Goal: Task Accomplishment & Management: Complete application form

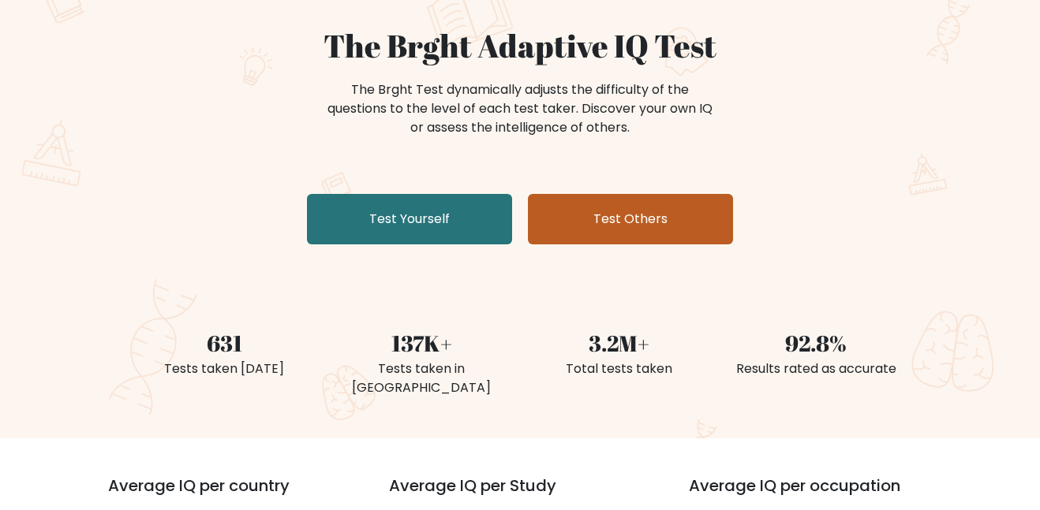
scroll to position [139, 0]
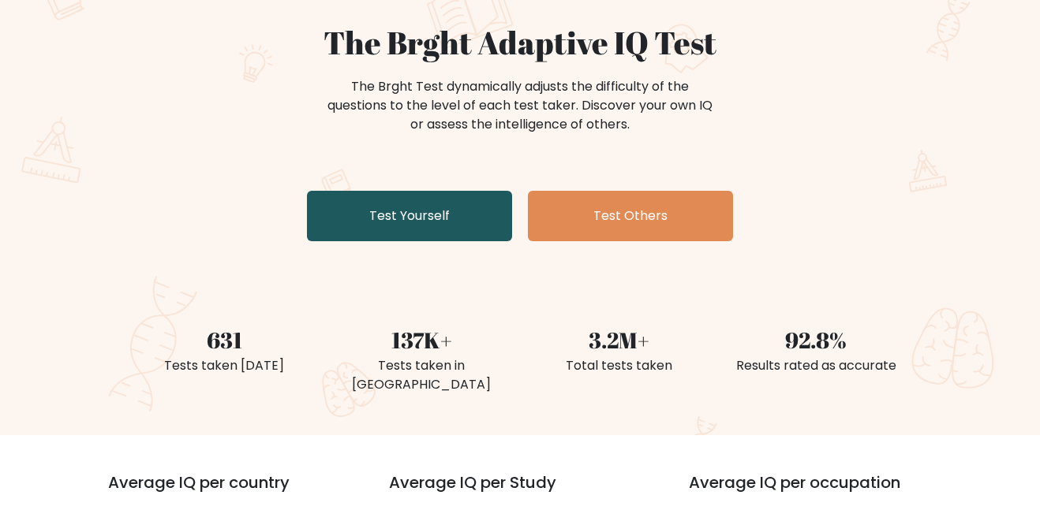
click at [470, 226] on link "Test Yourself" at bounding box center [409, 216] width 205 height 50
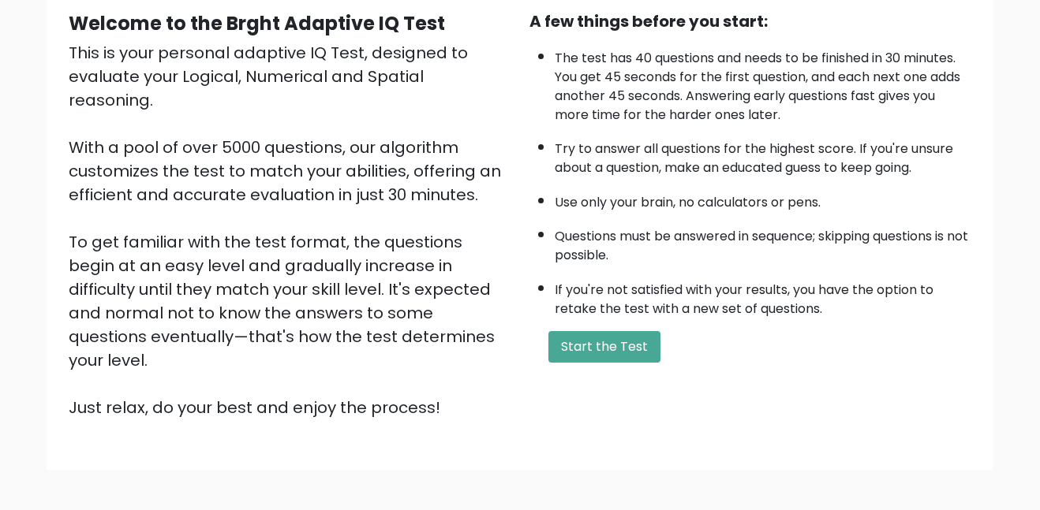
scroll to position [156, 0]
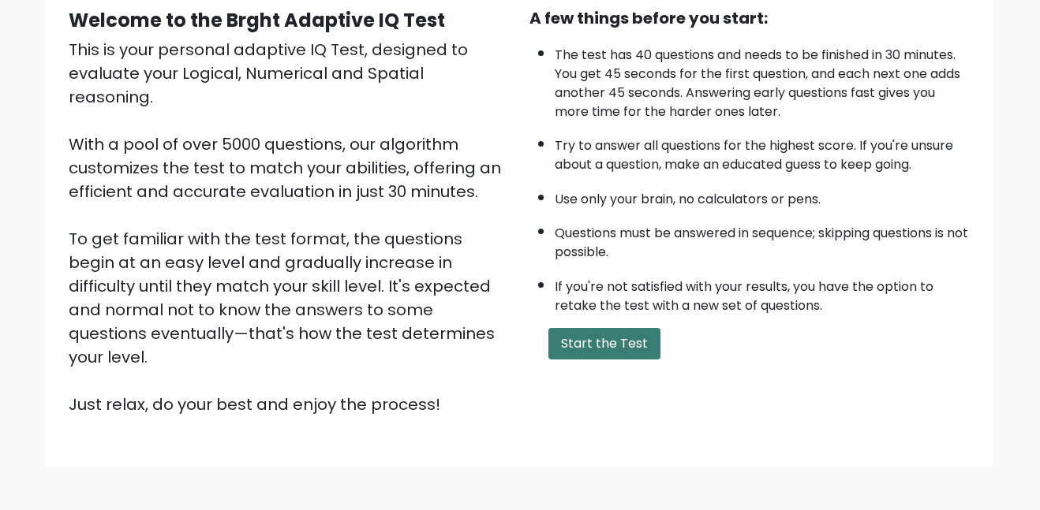
click at [626, 331] on button "Start the Test" at bounding box center [604, 344] width 112 height 32
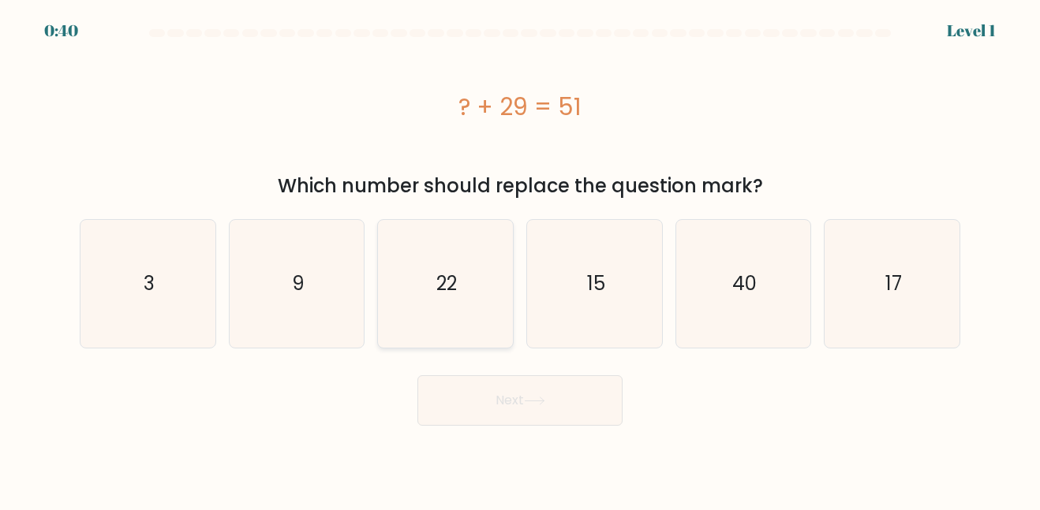
click at [460, 241] on icon "22" at bounding box center [445, 283] width 127 height 127
click at [520, 256] on input "c. 22" at bounding box center [520, 258] width 1 height 4
radio input "true"
click at [476, 390] on button "Next" at bounding box center [519, 400] width 205 height 50
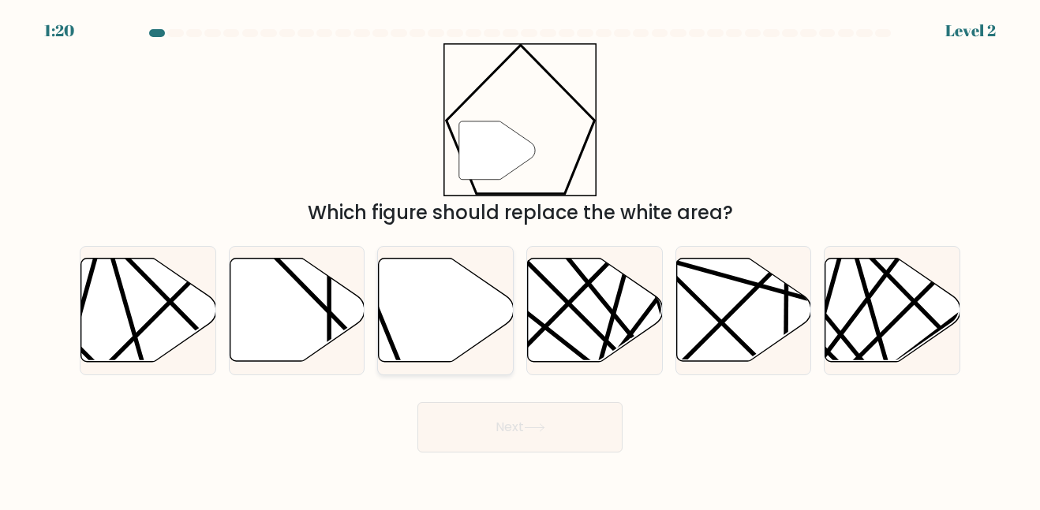
click at [451, 285] on icon at bounding box center [446, 310] width 135 height 103
click at [520, 260] on input "c." at bounding box center [520, 258] width 1 height 4
radio input "true"
click at [488, 417] on button "Next" at bounding box center [519, 427] width 205 height 50
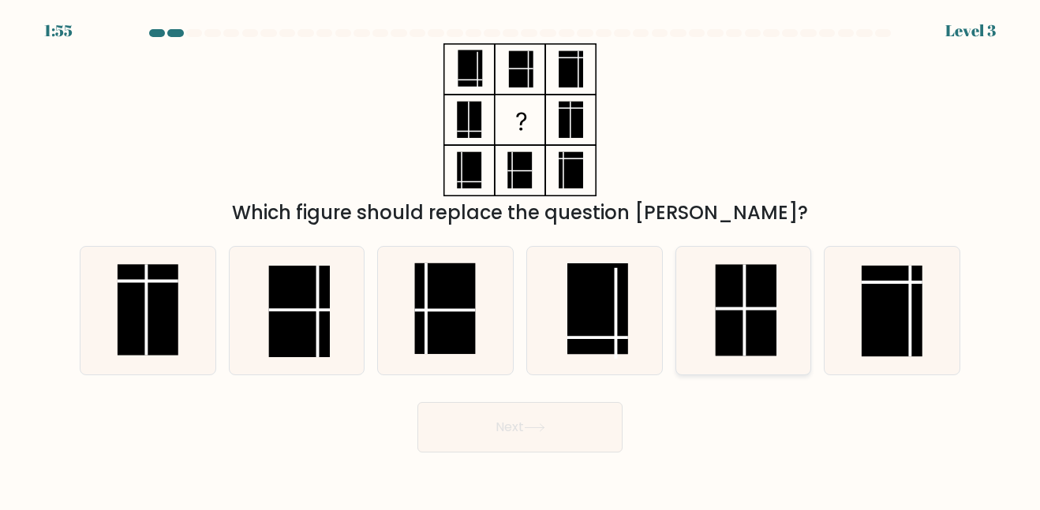
click at [749, 312] on rect at bounding box center [745, 311] width 61 height 92
click at [521, 260] on input "e." at bounding box center [520, 258] width 1 height 4
radio input "true"
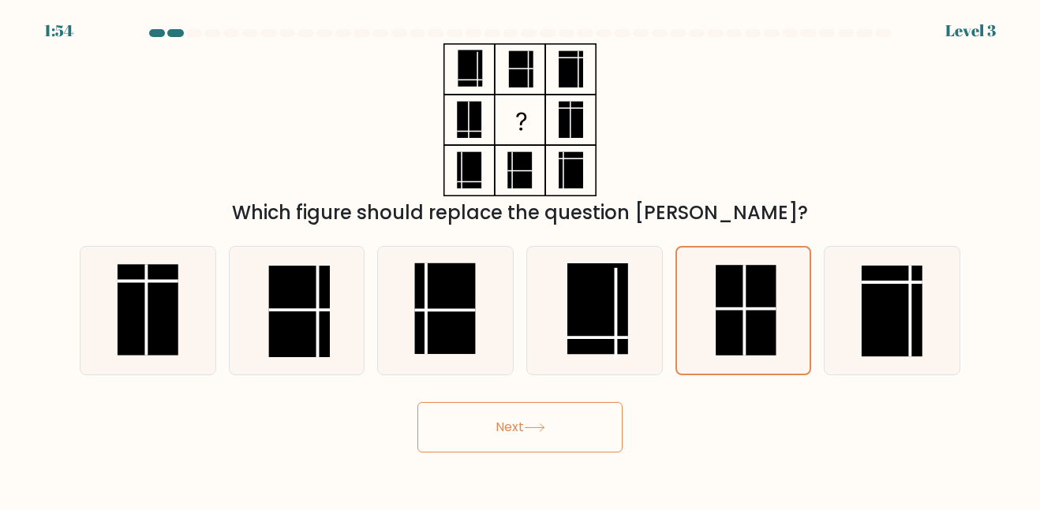
click at [546, 415] on button "Next" at bounding box center [519, 427] width 205 height 50
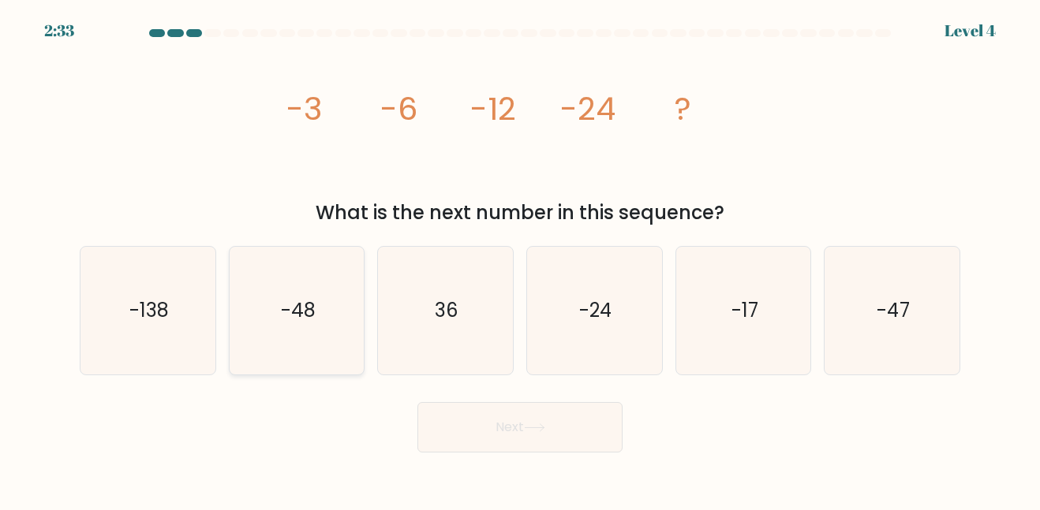
click at [344, 344] on icon "-48" at bounding box center [296, 310] width 127 height 127
click at [520, 260] on input "b. -48" at bounding box center [520, 258] width 1 height 4
radio input "true"
click at [503, 442] on button "Next" at bounding box center [519, 427] width 205 height 50
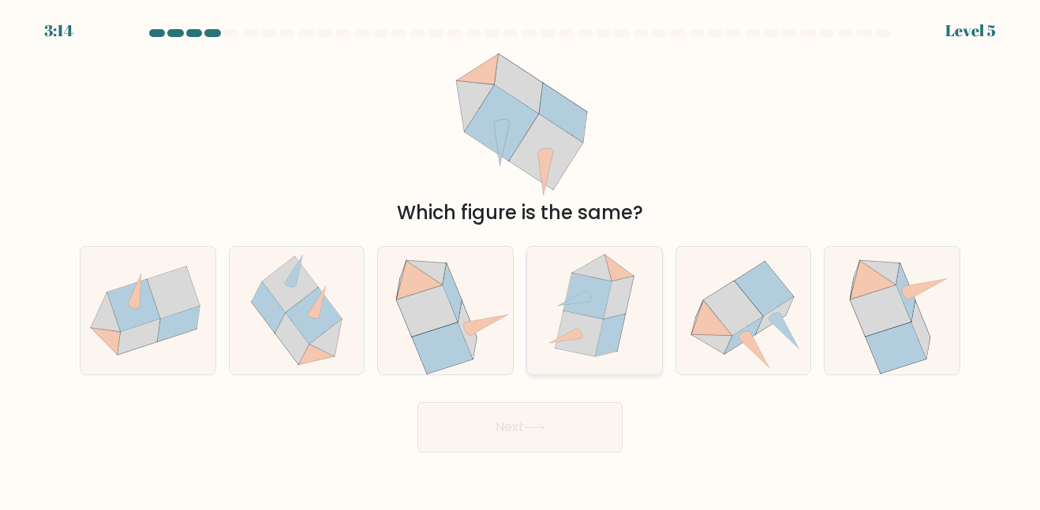
click at [602, 265] on icon at bounding box center [591, 268] width 40 height 27
click at [521, 260] on input "d." at bounding box center [520, 258] width 1 height 4
radio input "true"
click at [573, 435] on button "Next" at bounding box center [519, 427] width 205 height 50
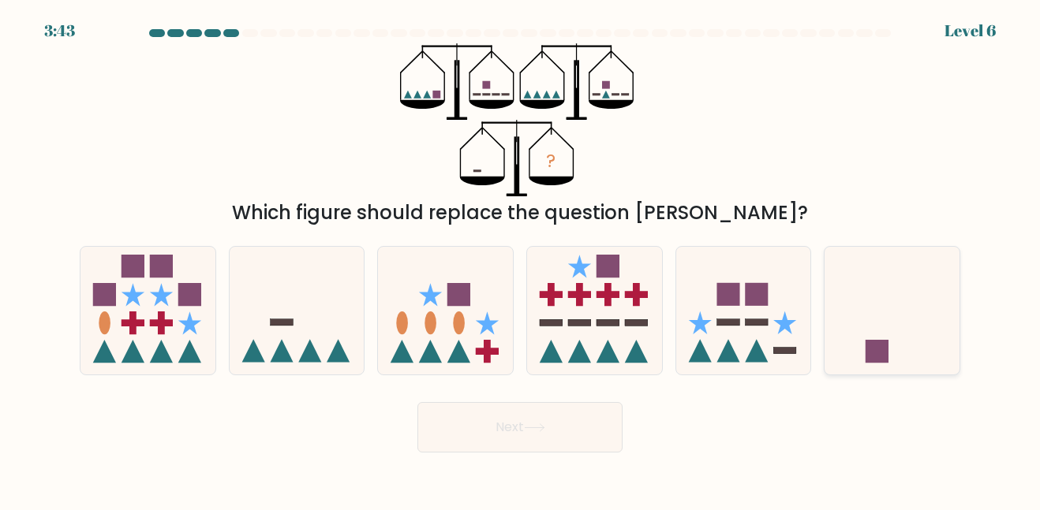
click at [883, 284] on icon at bounding box center [891, 310] width 135 height 111
click at [521, 260] on input "f." at bounding box center [520, 258] width 1 height 4
radio input "true"
click at [536, 436] on button "Next" at bounding box center [519, 427] width 205 height 50
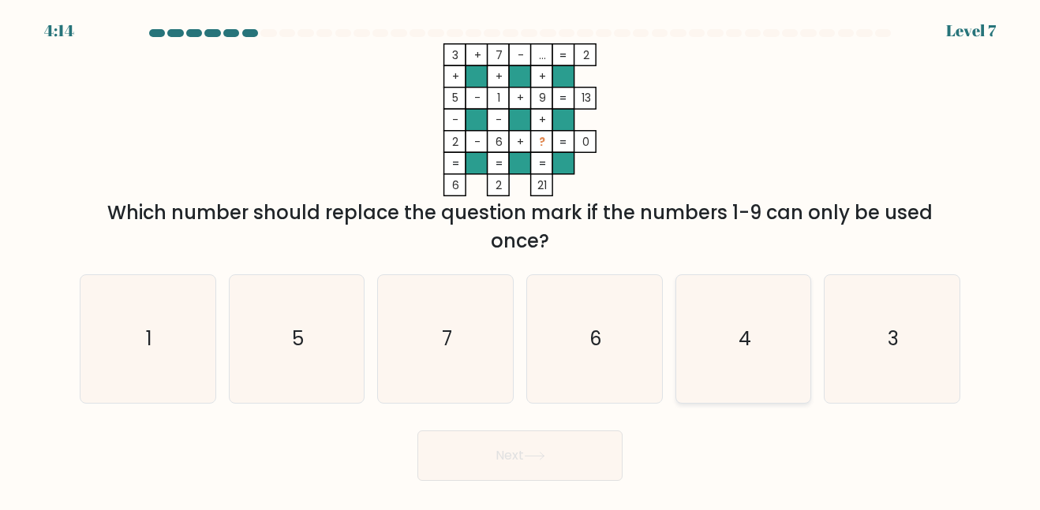
click at [725, 306] on icon "4" at bounding box center [742, 338] width 127 height 127
click at [521, 260] on input "e. 4" at bounding box center [520, 258] width 1 height 4
radio input "true"
click at [551, 455] on button "Next" at bounding box center [519, 456] width 205 height 50
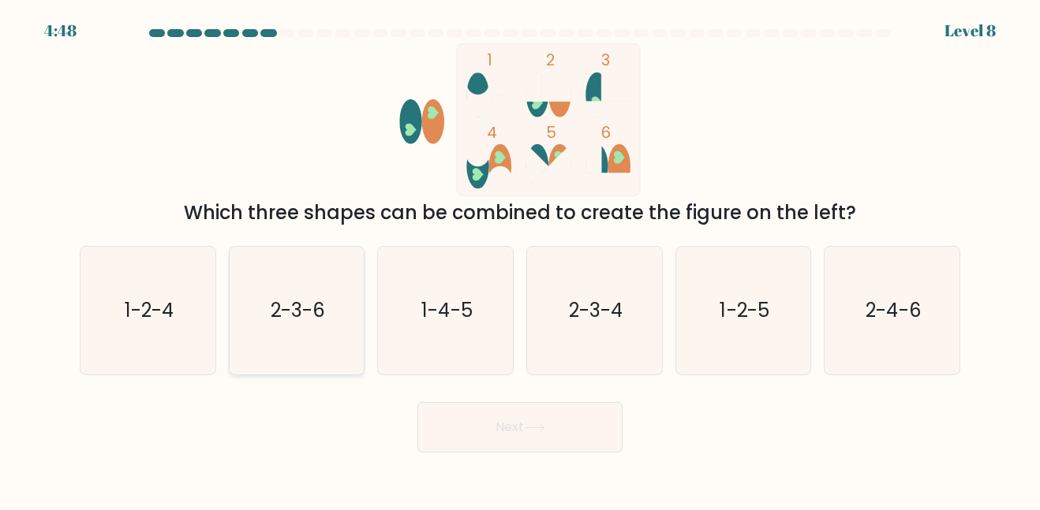
click at [331, 311] on icon "2-3-6" at bounding box center [296, 310] width 127 height 127
click at [520, 260] on input "b. 2-3-6" at bounding box center [520, 258] width 1 height 4
radio input "true"
click at [465, 412] on button "Next" at bounding box center [519, 427] width 205 height 50
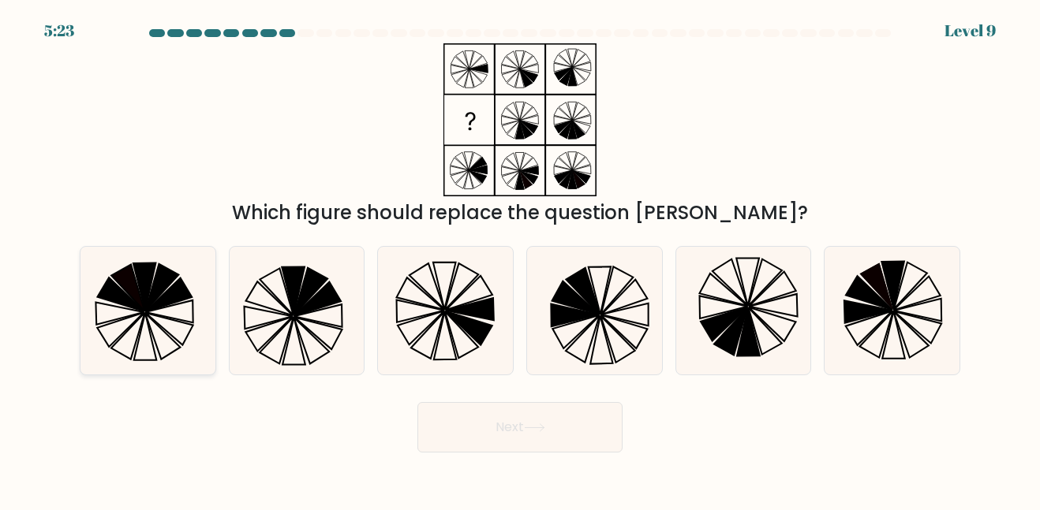
click at [199, 290] on icon at bounding box center [147, 310] width 127 height 127
click at [520, 260] on input "a." at bounding box center [520, 258] width 1 height 4
radio input "true"
click at [854, 309] on icon at bounding box center [868, 312] width 48 height 22
click at [521, 260] on input "f." at bounding box center [520, 258] width 1 height 4
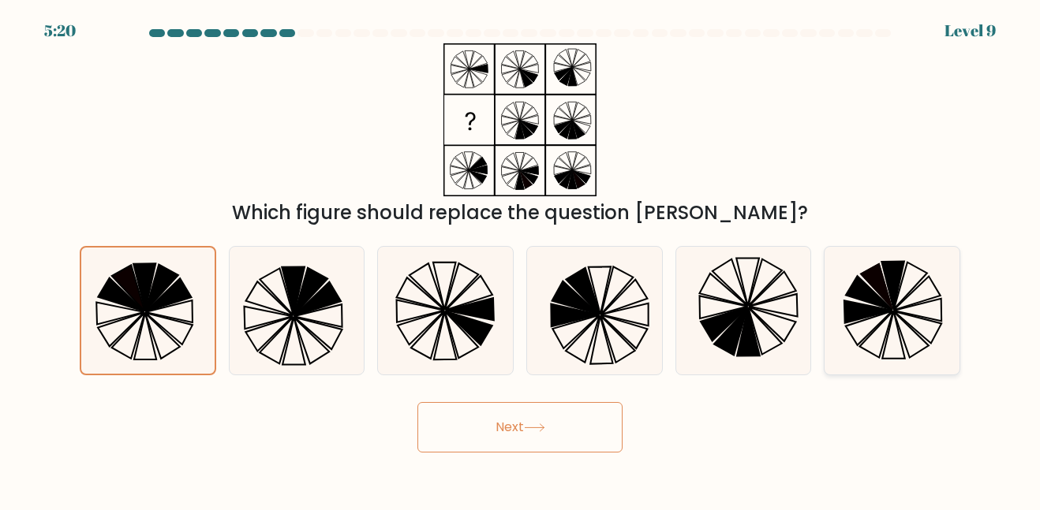
radio input "true"
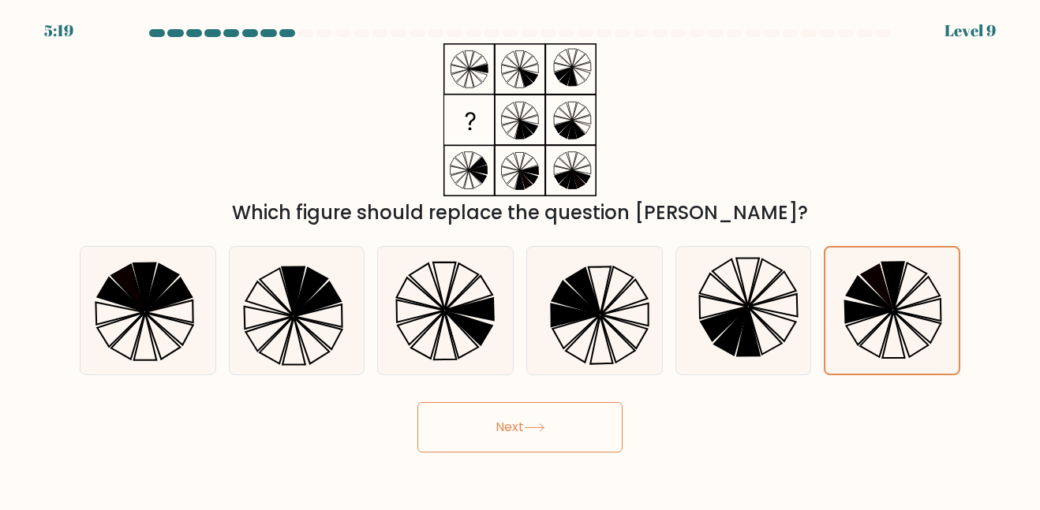
click at [550, 437] on button "Next" at bounding box center [519, 427] width 205 height 50
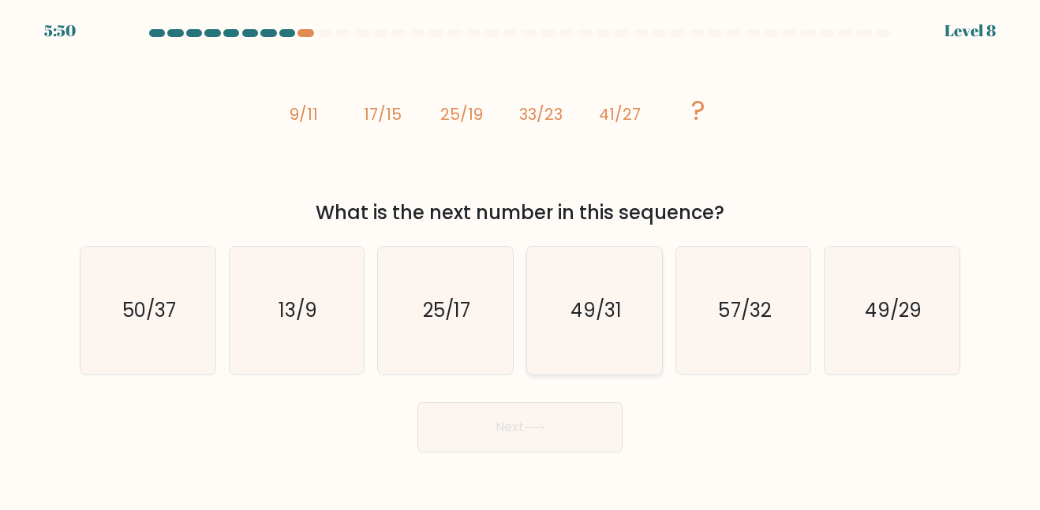
click at [617, 275] on icon "49/31" at bounding box center [594, 310] width 127 height 127
click at [521, 260] on input "d. 49/31" at bounding box center [520, 258] width 1 height 4
radio input "true"
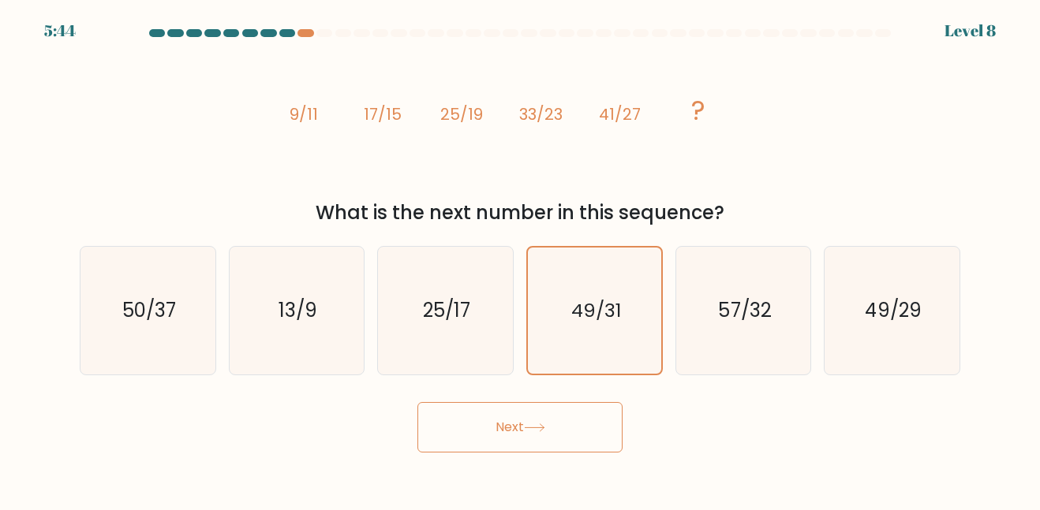
click at [521, 438] on button "Next" at bounding box center [519, 427] width 205 height 50
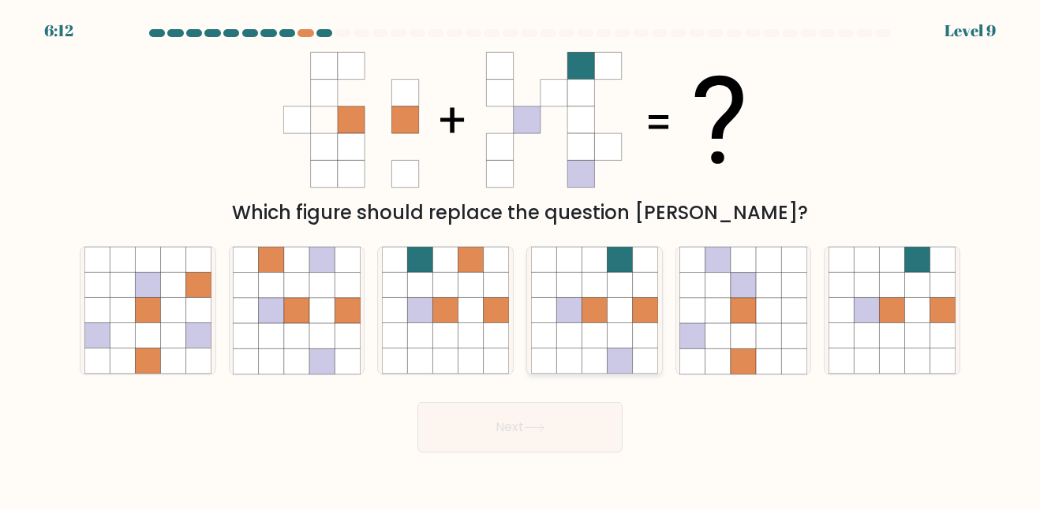
click at [646, 283] on icon at bounding box center [645, 285] width 25 height 25
click at [521, 260] on input "d." at bounding box center [520, 258] width 1 height 4
radio input "true"
click at [544, 425] on icon at bounding box center [534, 428] width 21 height 9
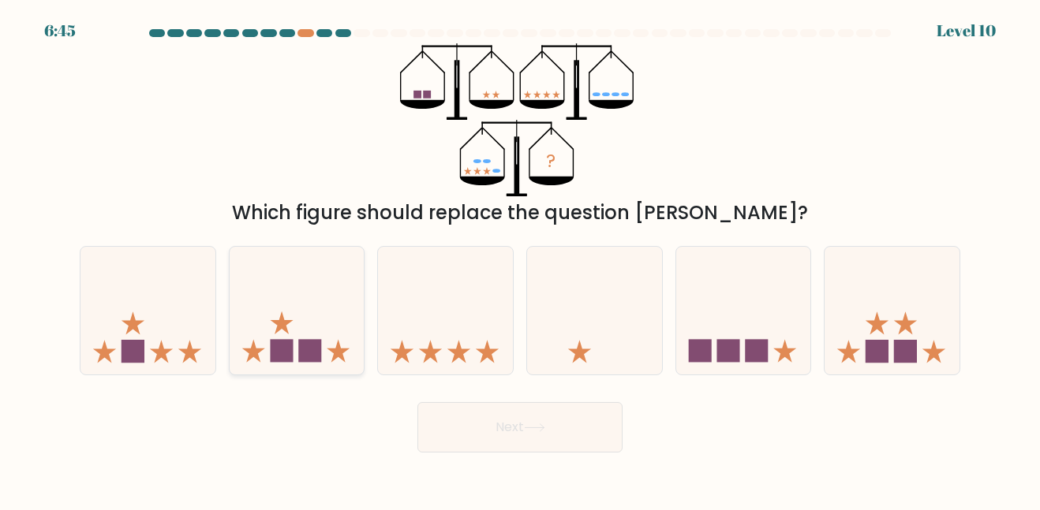
click at [350, 328] on icon at bounding box center [297, 310] width 135 height 111
click at [520, 260] on input "b." at bounding box center [520, 258] width 1 height 4
radio input "true"
click at [531, 428] on icon at bounding box center [534, 427] width 19 height 7
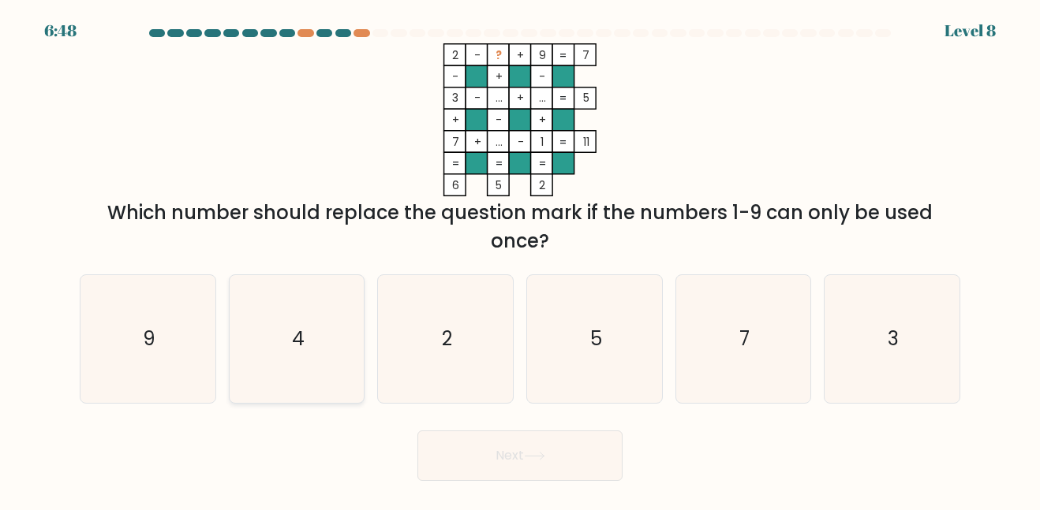
click at [302, 332] on text "4" at bounding box center [298, 339] width 13 height 26
click at [520, 260] on input "b. 4" at bounding box center [520, 258] width 1 height 4
radio input "true"
click at [500, 443] on button "Next" at bounding box center [519, 456] width 205 height 50
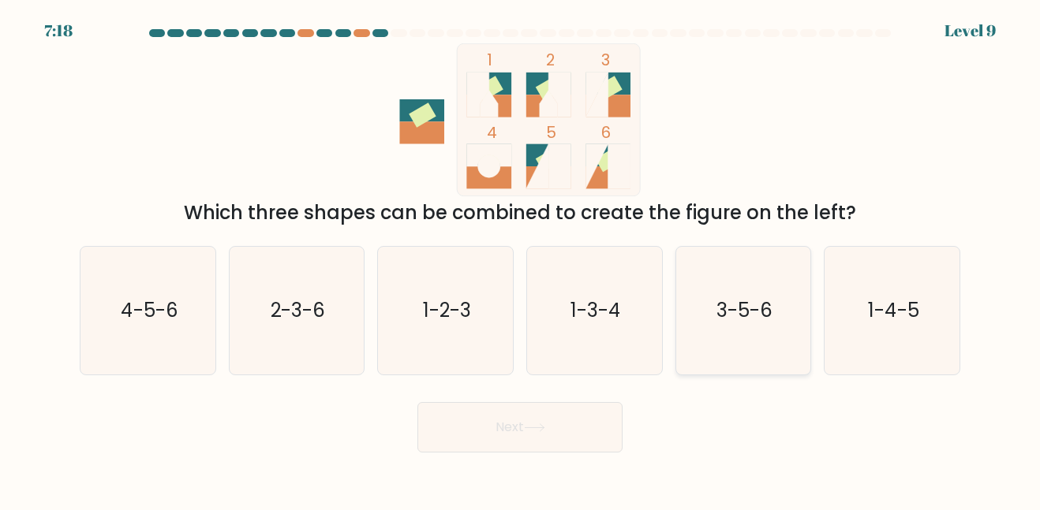
click at [809, 263] on div "3-5-6" at bounding box center [743, 310] width 136 height 129
click at [521, 260] on input "e. 3-5-6" at bounding box center [520, 258] width 1 height 4
radio input "true"
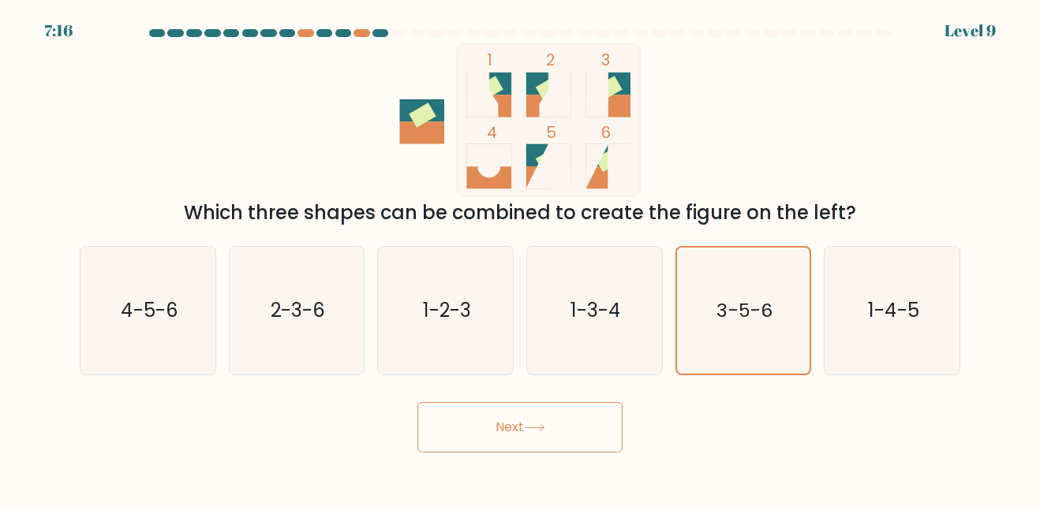
click at [590, 424] on button "Next" at bounding box center [519, 427] width 205 height 50
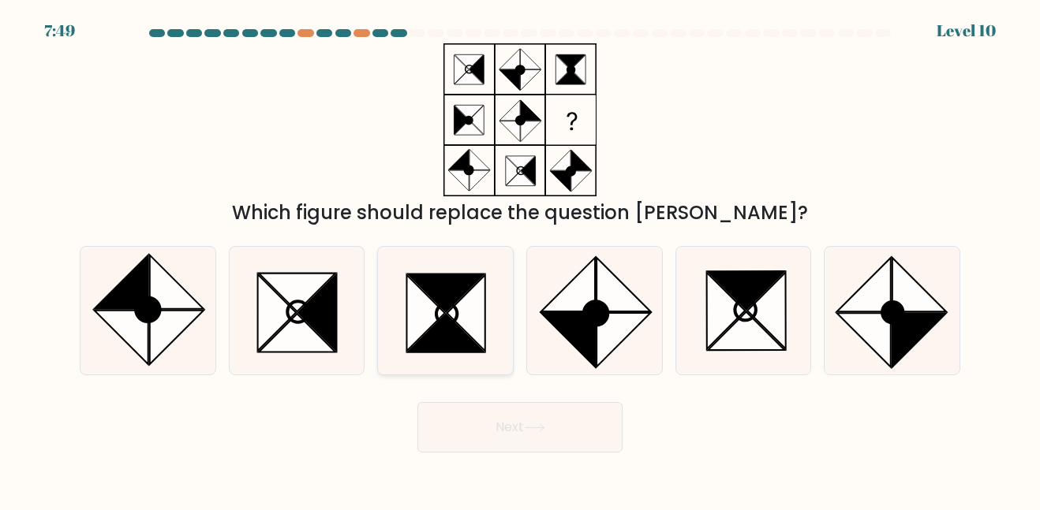
click at [435, 299] on icon at bounding box center [446, 294] width 77 height 38
click at [520, 260] on input "c." at bounding box center [520, 258] width 1 height 4
radio input "true"
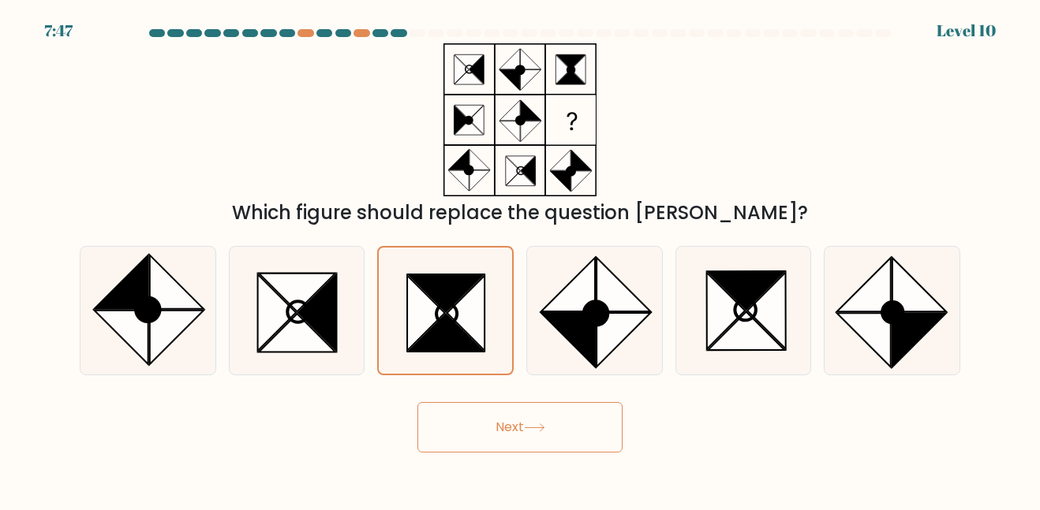
click at [531, 425] on icon at bounding box center [534, 428] width 21 height 9
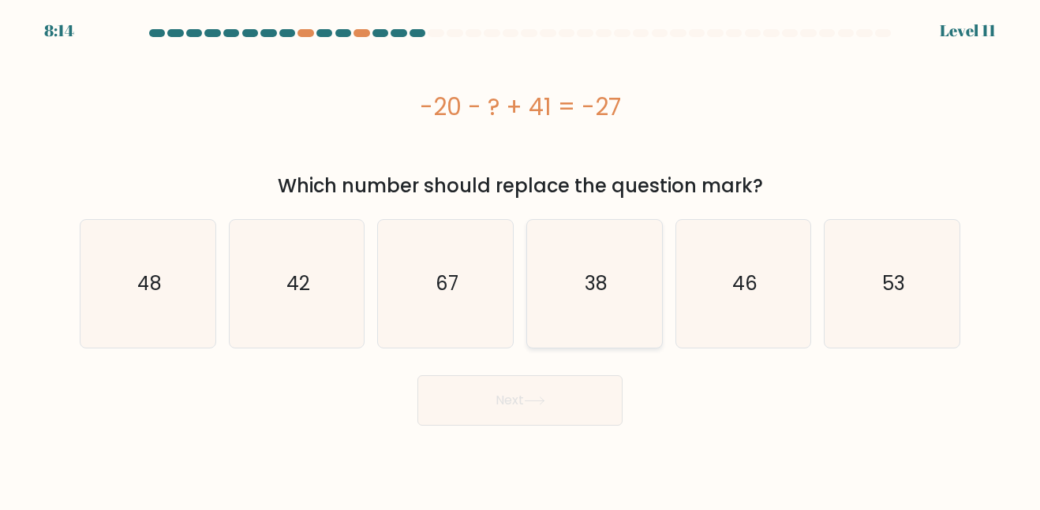
click at [588, 246] on icon "38" at bounding box center [594, 283] width 127 height 127
click at [521, 256] on input "d. 38" at bounding box center [520, 258] width 1 height 4
radio input "true"
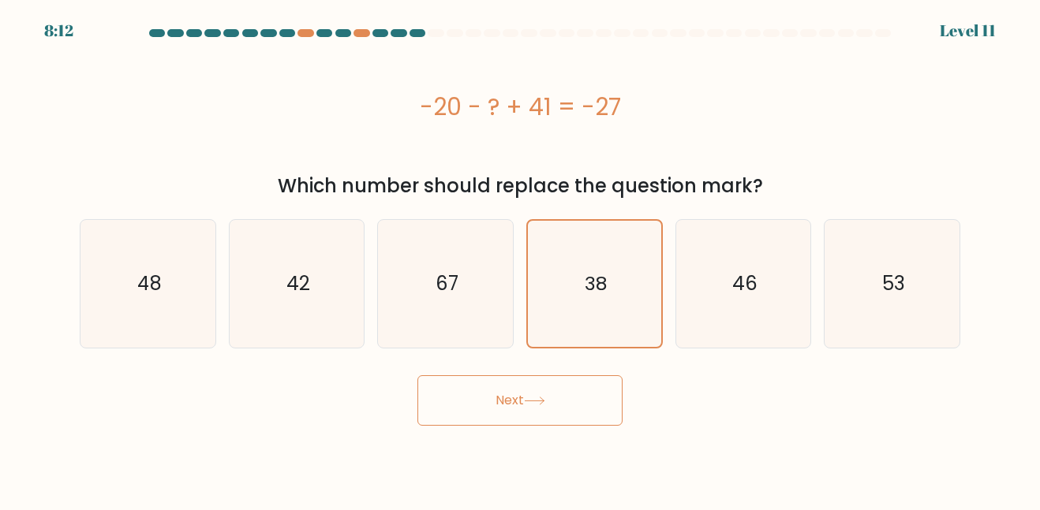
click at [504, 402] on button "Next" at bounding box center [519, 400] width 205 height 50
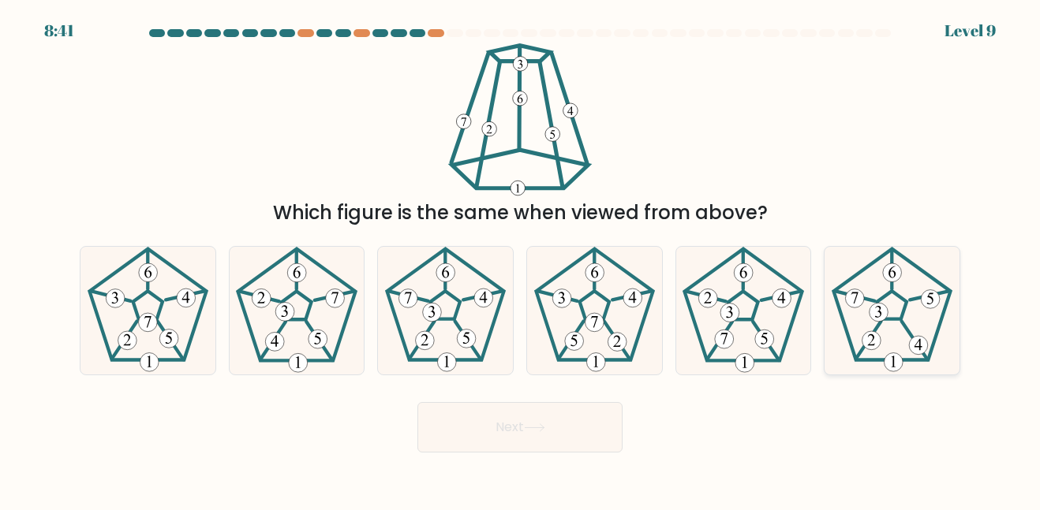
click at [882, 309] on 539 at bounding box center [878, 313] width 19 height 19
click at [521, 260] on input "f." at bounding box center [520, 258] width 1 height 4
radio input "true"
click at [461, 353] on icon at bounding box center [445, 310] width 127 height 127
click at [520, 260] on input "c." at bounding box center [520, 258] width 1 height 4
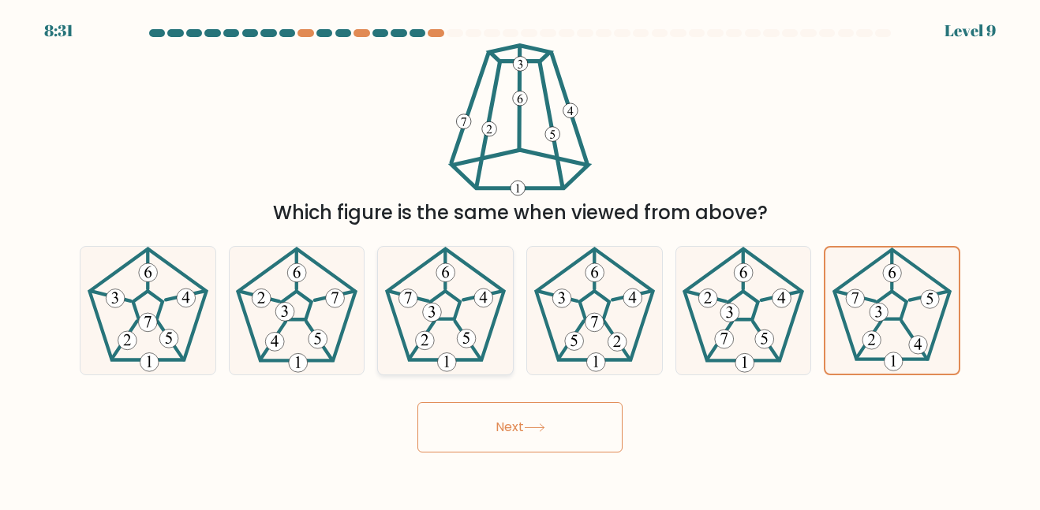
radio input "true"
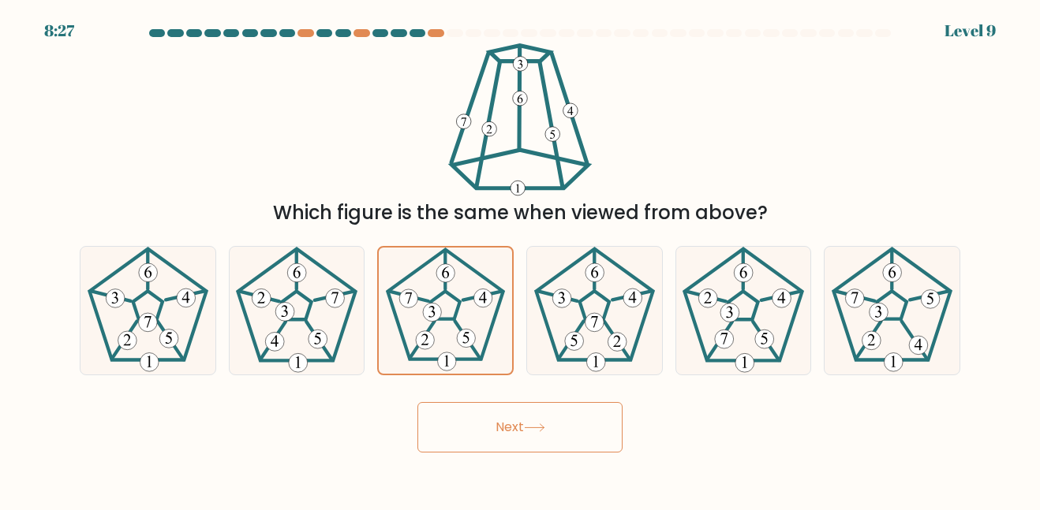
click at [525, 431] on button "Next" at bounding box center [519, 427] width 205 height 50
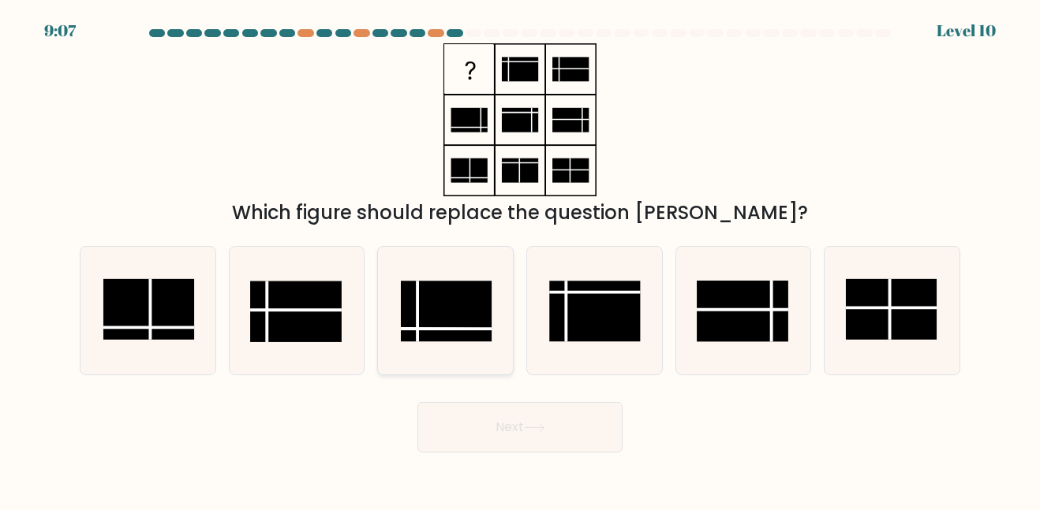
click at [471, 336] on rect at bounding box center [446, 312] width 91 height 61
click at [520, 260] on input "c." at bounding box center [520, 258] width 1 height 4
radio input "true"
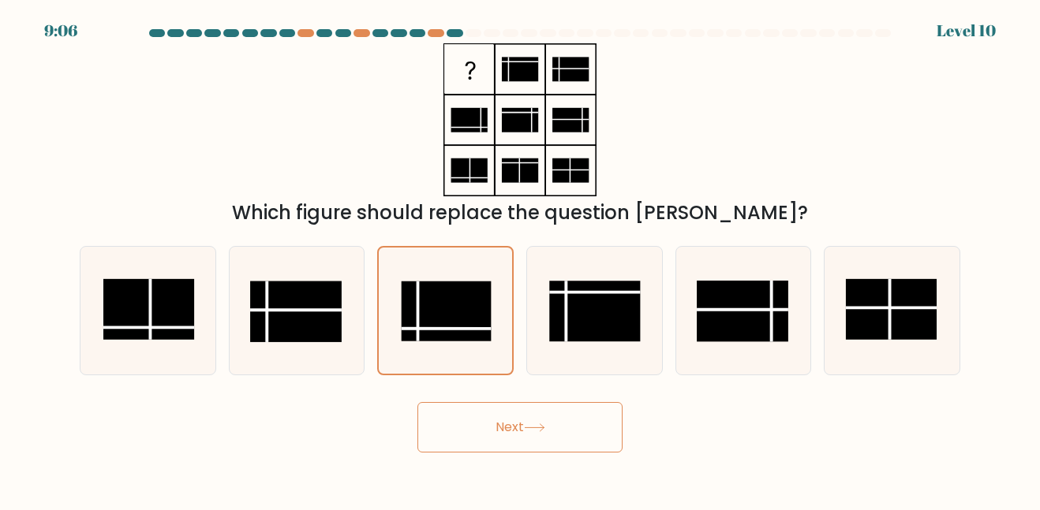
click at [585, 438] on button "Next" at bounding box center [519, 427] width 205 height 50
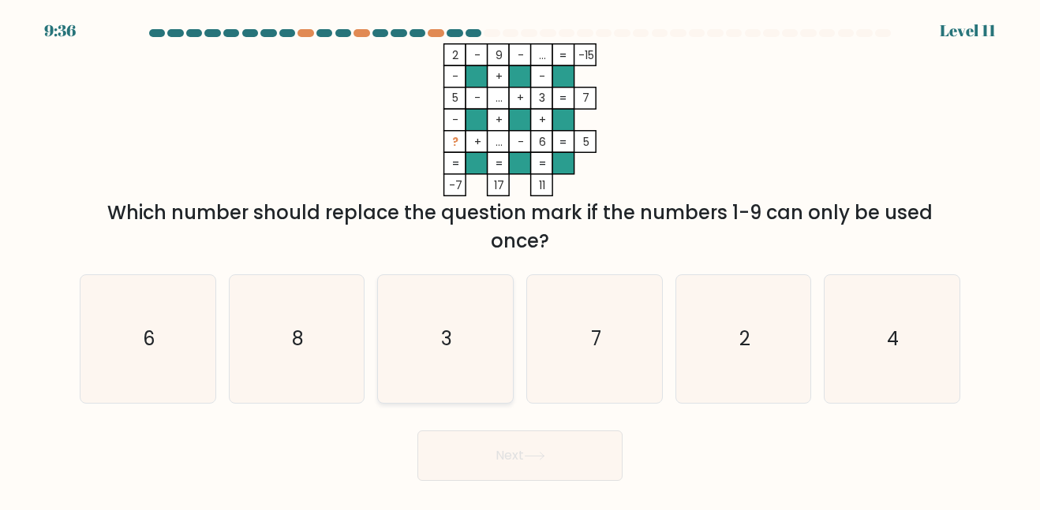
click at [472, 316] on icon "3" at bounding box center [445, 338] width 127 height 127
click at [520, 260] on input "c. 3" at bounding box center [520, 258] width 1 height 4
radio input "true"
click at [502, 452] on button "Next" at bounding box center [519, 456] width 205 height 50
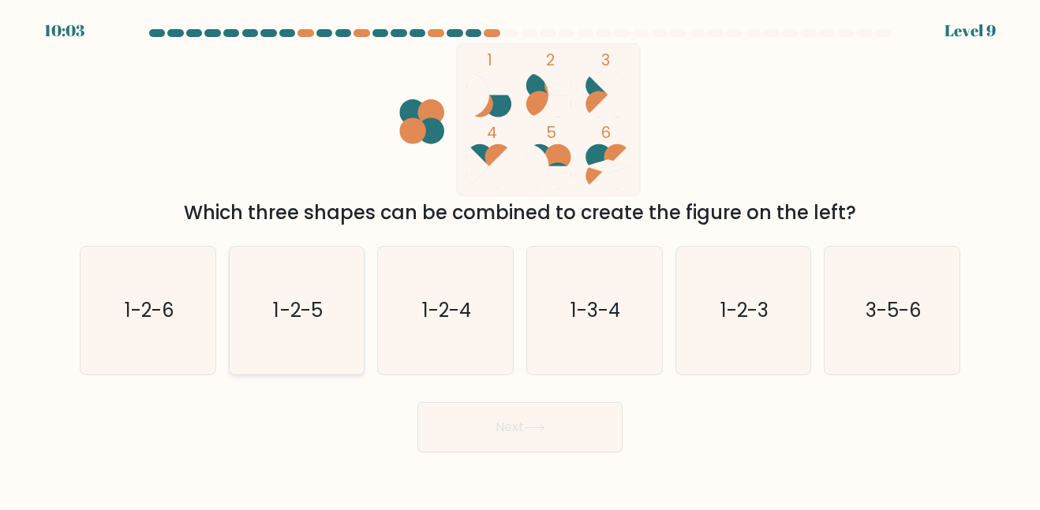
click at [261, 328] on icon "1-2-5" at bounding box center [296, 310] width 127 height 127
click at [520, 260] on input "b. 1-2-5" at bounding box center [520, 258] width 1 height 4
radio input "true"
click at [573, 452] on button "Next" at bounding box center [519, 427] width 205 height 50
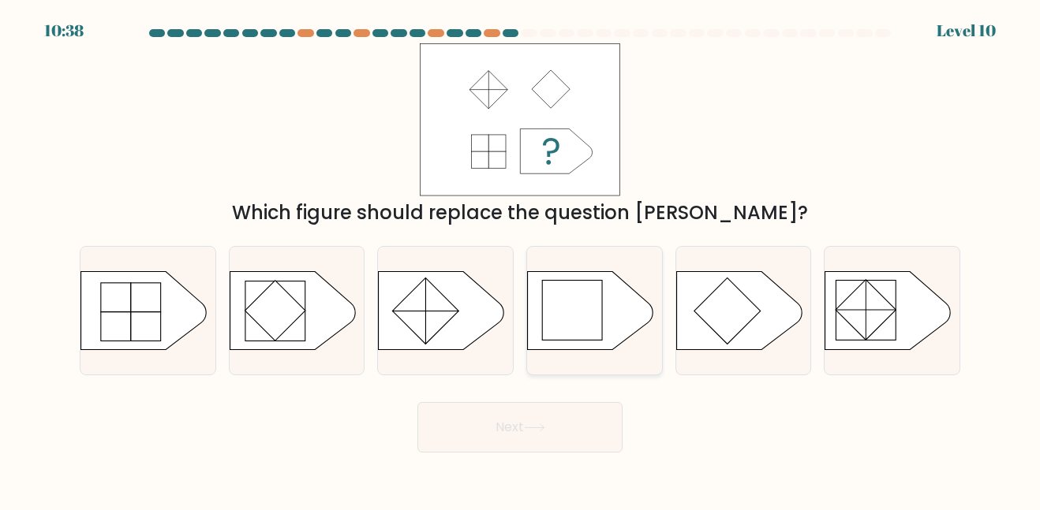
click at [570, 268] on div at bounding box center [594, 310] width 136 height 129
click at [521, 260] on input "d." at bounding box center [520, 258] width 1 height 4
radio input "true"
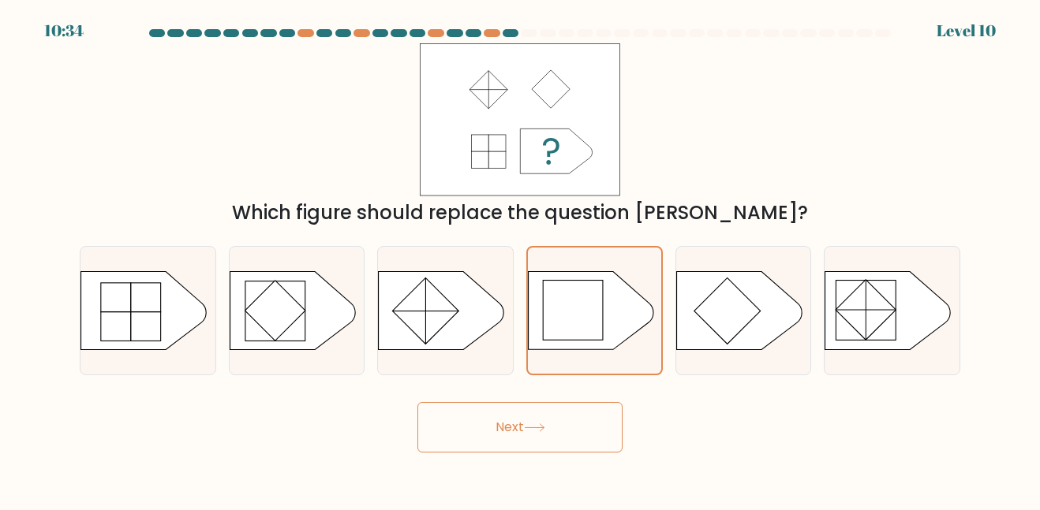
click at [534, 405] on button "Next" at bounding box center [519, 427] width 205 height 50
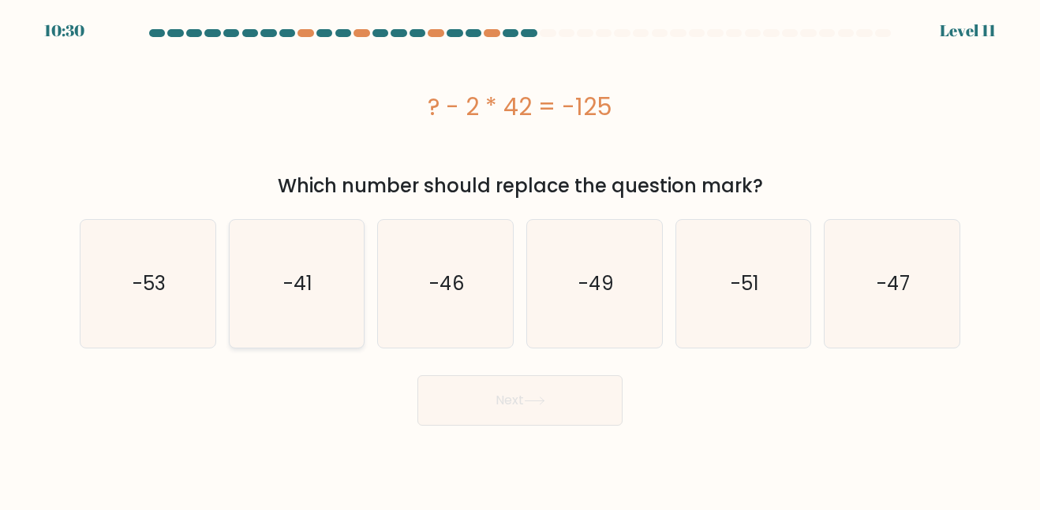
click at [346, 275] on icon "-41" at bounding box center [296, 283] width 127 height 127
click at [520, 260] on input "b. -41" at bounding box center [520, 258] width 1 height 4
radio input "true"
click at [507, 385] on button "Next" at bounding box center [519, 400] width 205 height 50
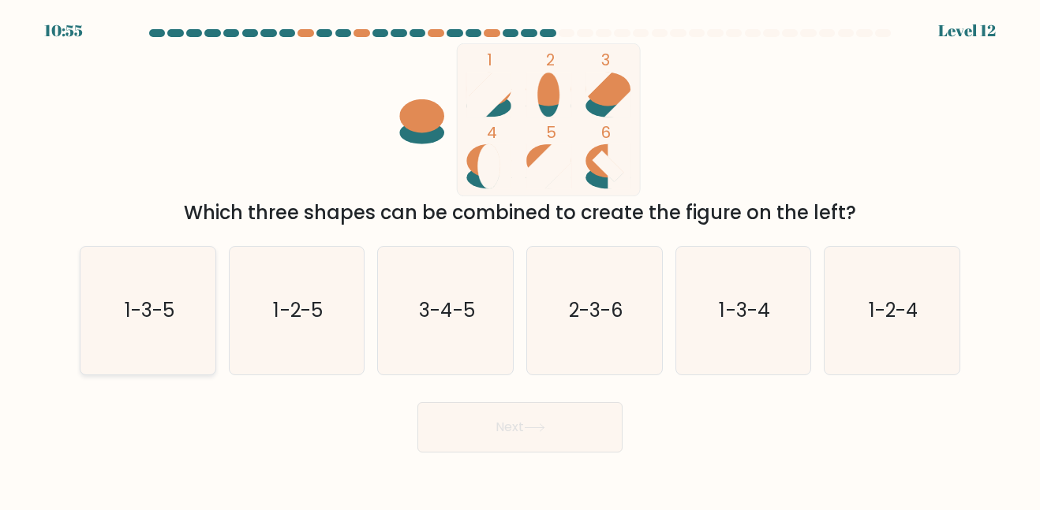
click at [91, 269] on icon "1-3-5" at bounding box center [147, 310] width 127 height 127
click at [520, 260] on input "a. 1-3-5" at bounding box center [520, 258] width 1 height 4
radio input "true"
click at [486, 417] on button "Next" at bounding box center [519, 427] width 205 height 50
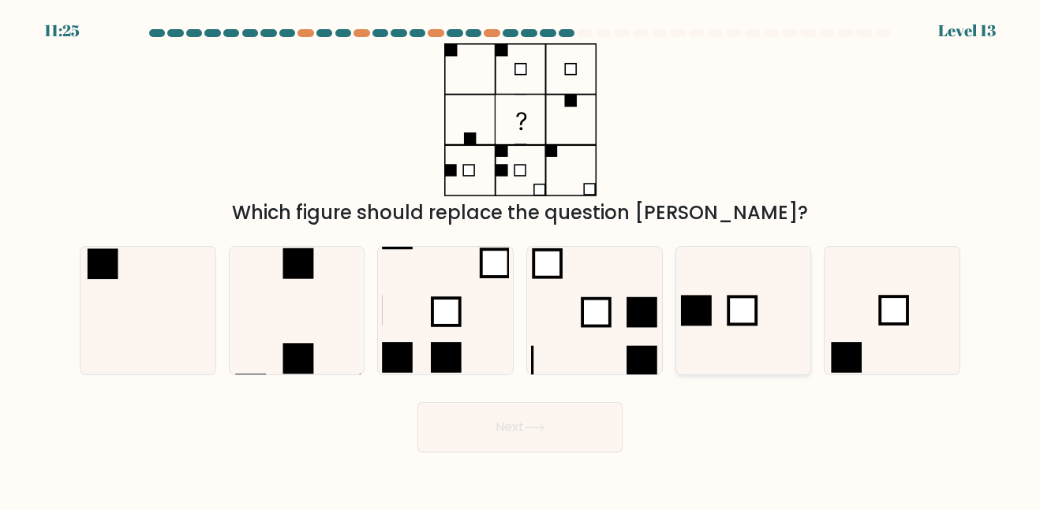
click at [704, 323] on rect at bounding box center [696, 310] width 31 height 31
click at [521, 260] on input "e." at bounding box center [520, 258] width 1 height 4
radio input "true"
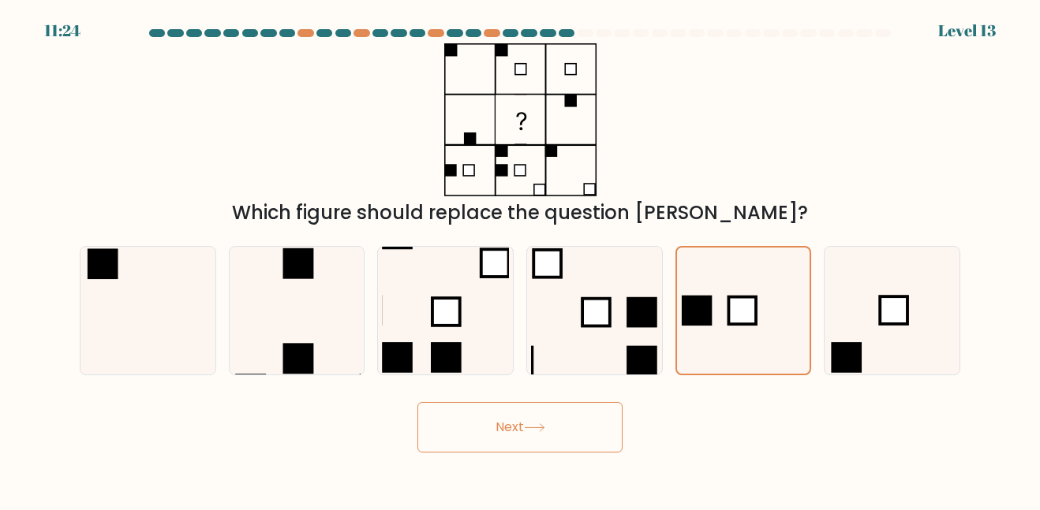
click at [529, 408] on button "Next" at bounding box center [519, 427] width 205 height 50
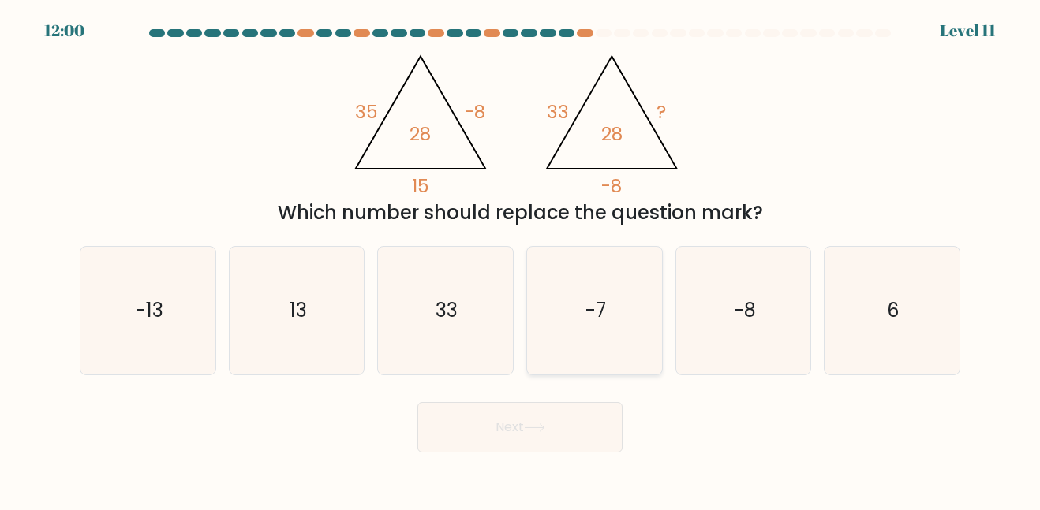
click at [556, 323] on icon "-7" at bounding box center [594, 310] width 127 height 127
click at [521, 260] on input "d. -7" at bounding box center [520, 258] width 1 height 4
radio input "true"
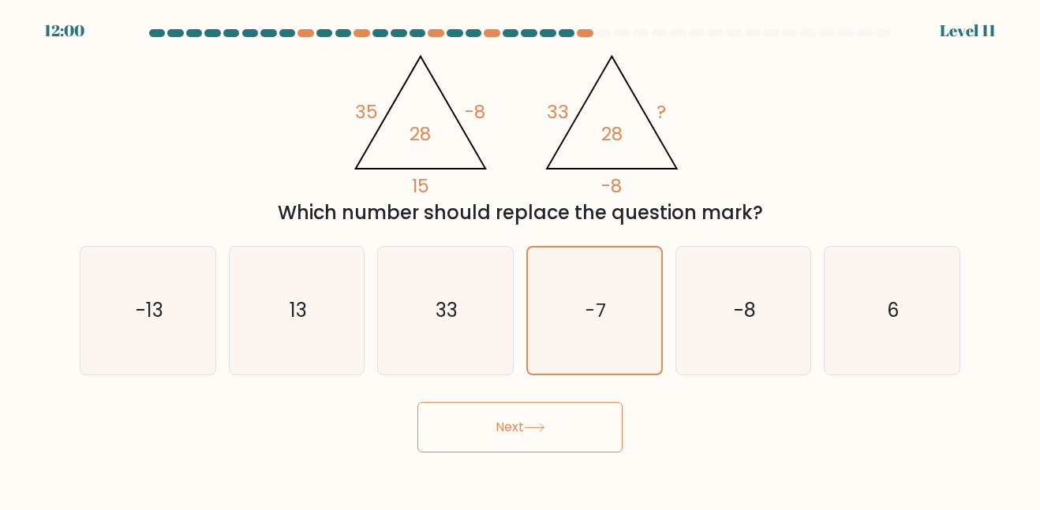
click at [552, 425] on button "Next" at bounding box center [519, 427] width 205 height 50
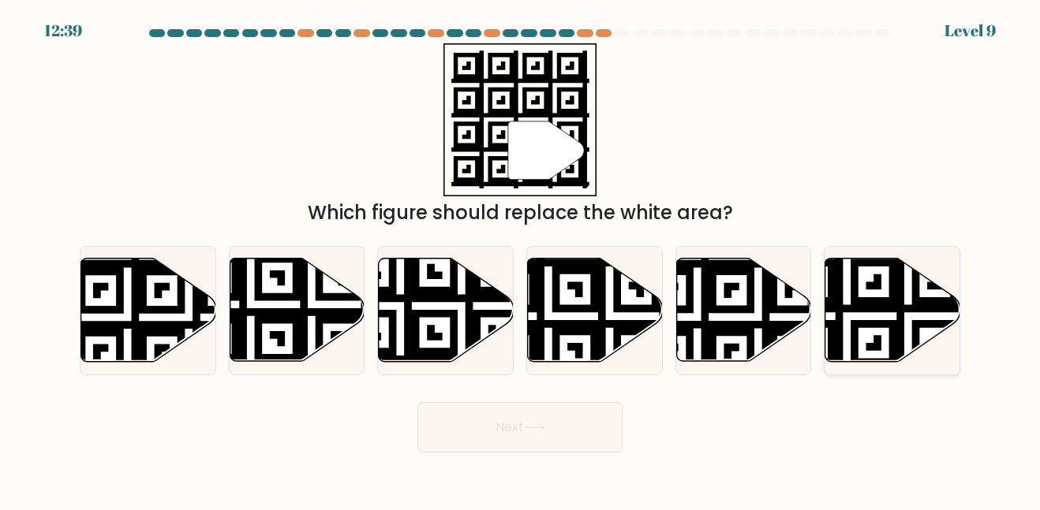
click at [936, 329] on icon at bounding box center [892, 310] width 135 height 103
click at [521, 260] on input "f." at bounding box center [520, 258] width 1 height 4
radio input "true"
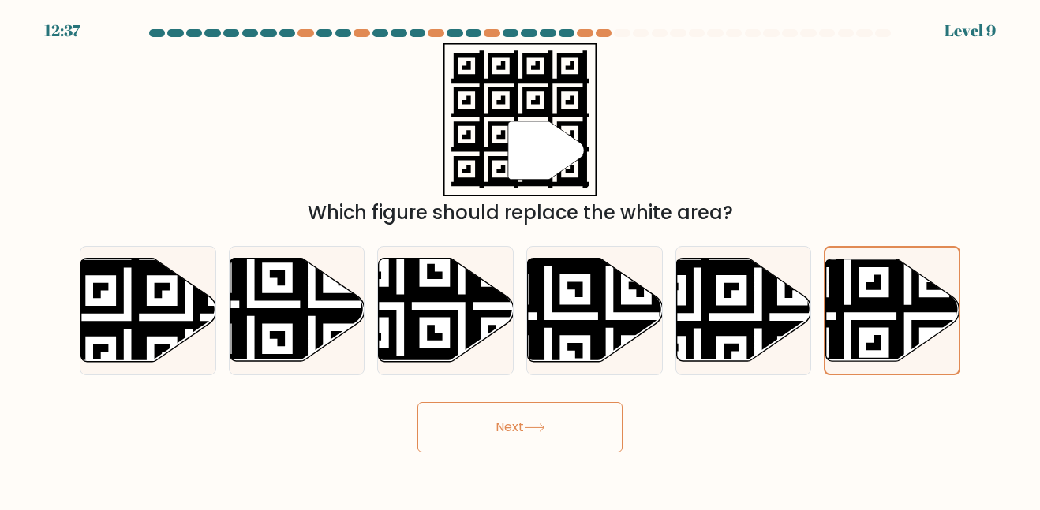
click at [574, 429] on button "Next" at bounding box center [519, 427] width 205 height 50
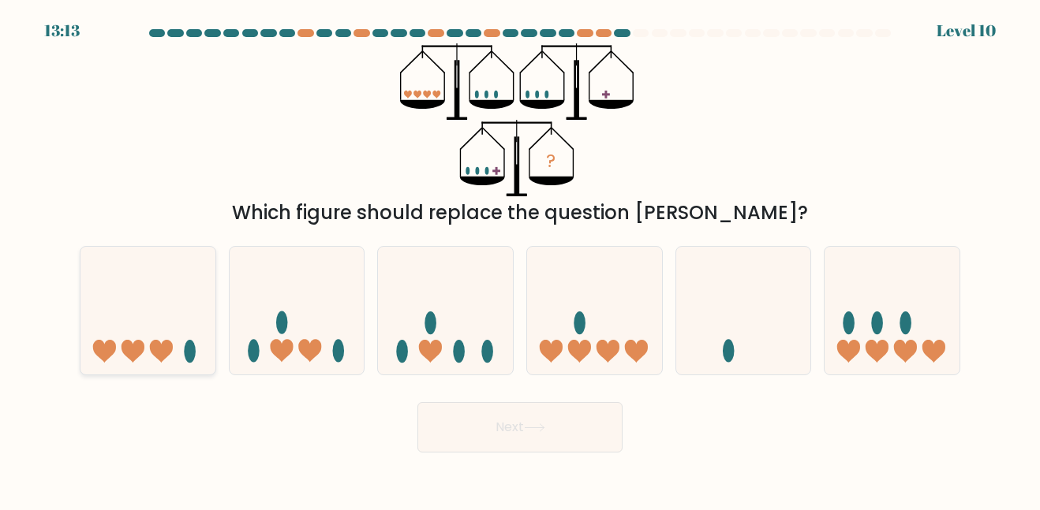
click at [166, 330] on icon at bounding box center [147, 310] width 135 height 111
click at [520, 260] on input "a." at bounding box center [520, 258] width 1 height 4
radio input "true"
click at [501, 417] on button "Next" at bounding box center [519, 427] width 205 height 50
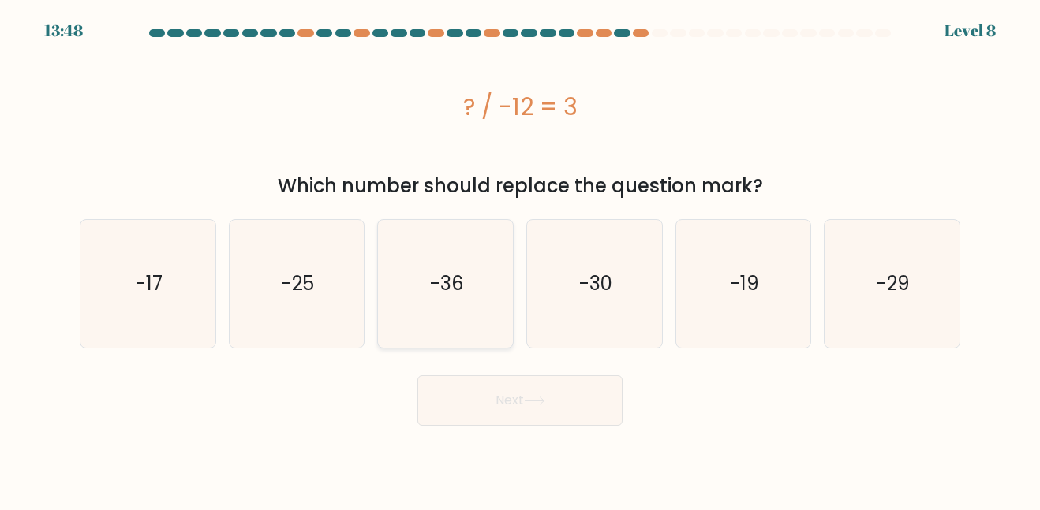
click at [484, 256] on icon "-36" at bounding box center [445, 283] width 127 height 127
click at [520, 256] on input "c. -36" at bounding box center [520, 258] width 1 height 4
radio input "true"
click at [472, 409] on button "Next" at bounding box center [519, 400] width 205 height 50
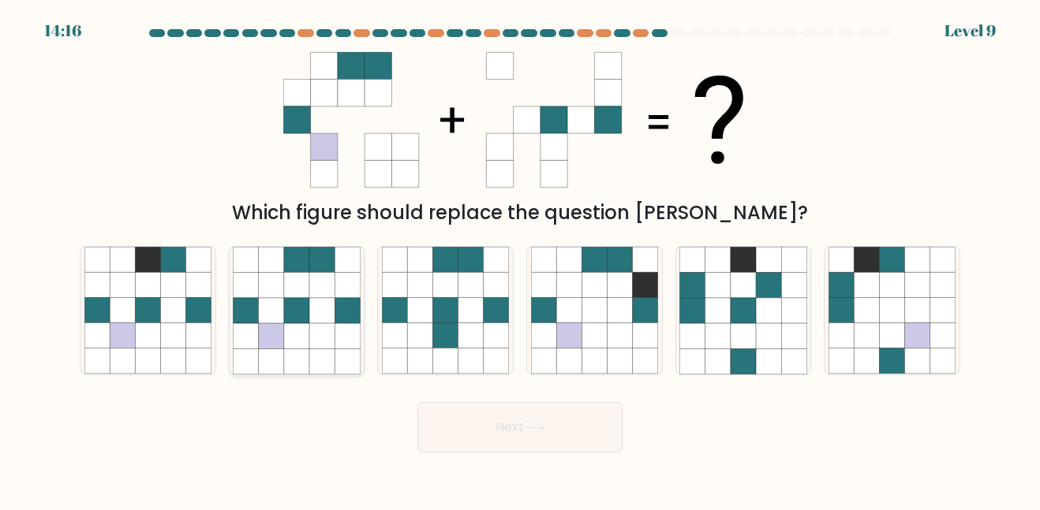
click at [342, 306] on icon at bounding box center [346, 310] width 25 height 25
click at [520, 260] on input "b." at bounding box center [520, 258] width 1 height 4
radio input "true"
click at [531, 439] on button "Next" at bounding box center [519, 427] width 205 height 50
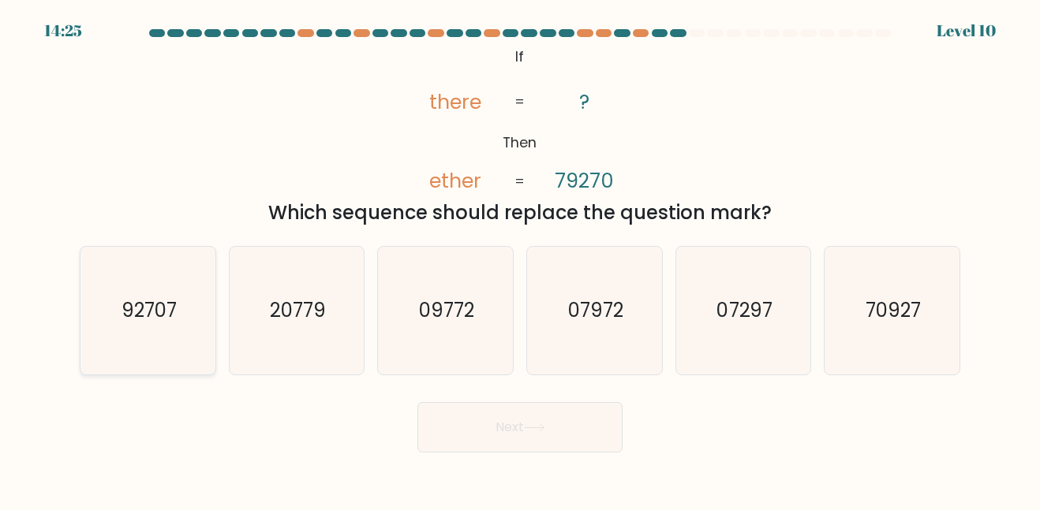
click at [120, 275] on icon "92707" at bounding box center [147, 310] width 127 height 127
click at [520, 260] on input "a. 92707" at bounding box center [520, 258] width 1 height 4
radio input "true"
click at [506, 425] on button "Next" at bounding box center [519, 427] width 205 height 50
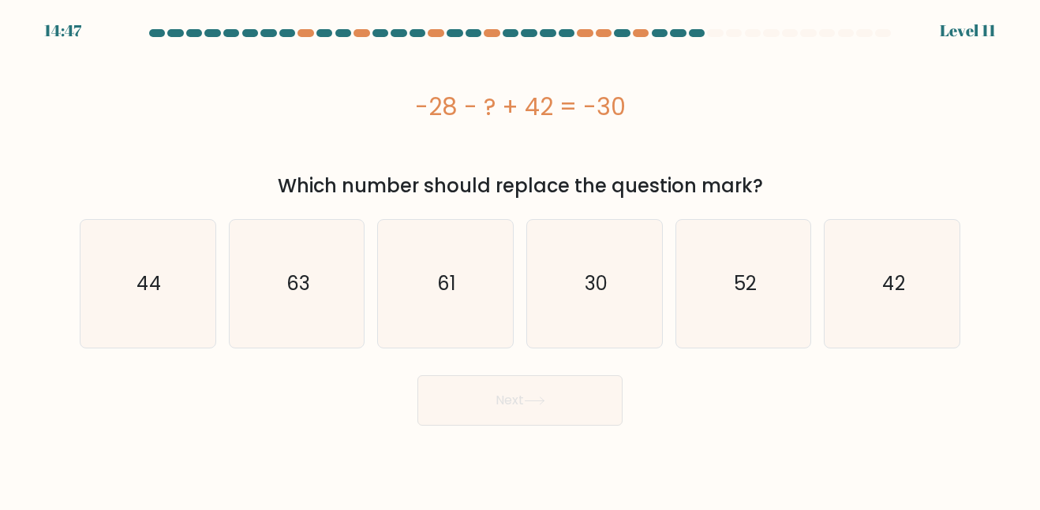
drag, startPoint x: 630, startPoint y: 106, endPoint x: 392, endPoint y: 111, distance: 238.3
click at [392, 111] on div "-28 - ? + 42 = -30" at bounding box center [520, 106] width 880 height 35
copy div "-28 - ? + 42 = -30"
click at [174, 265] on icon "44" at bounding box center [147, 283] width 127 height 127
click at [520, 260] on input "a. 44" at bounding box center [520, 258] width 1 height 4
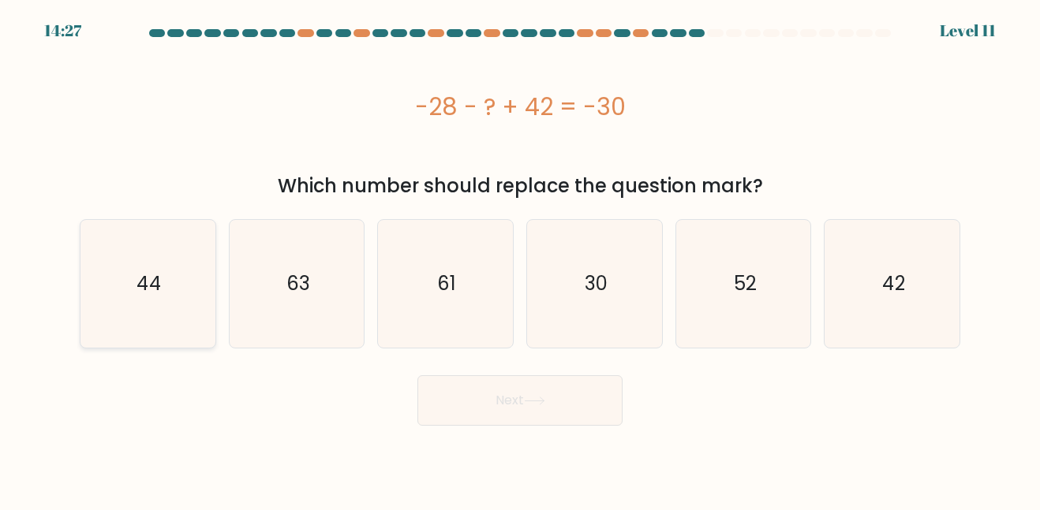
radio input "true"
click at [517, 422] on button "Next" at bounding box center [519, 400] width 205 height 50
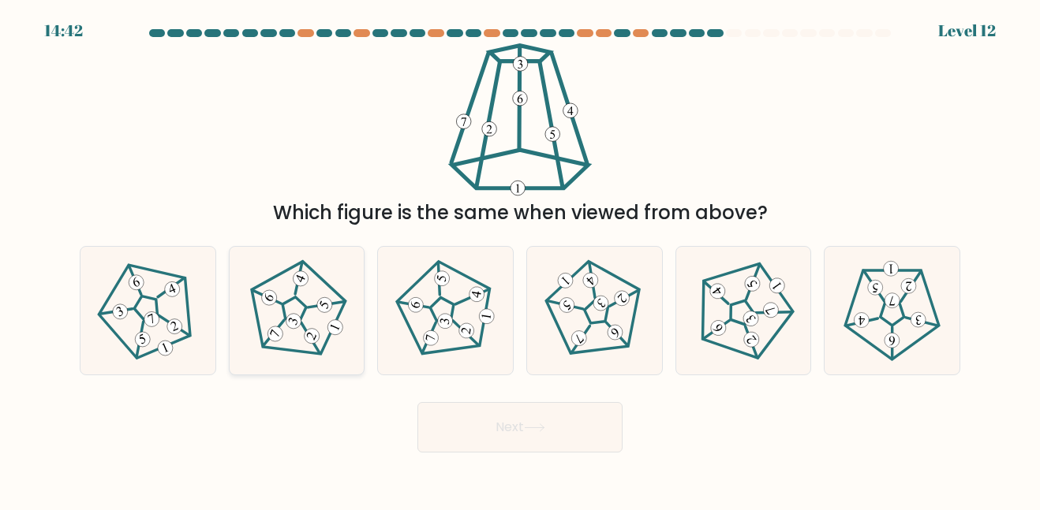
click at [326, 295] on icon at bounding box center [296, 311] width 102 height 102
click at [520, 260] on input "b." at bounding box center [520, 258] width 1 height 4
radio input "true"
click at [512, 427] on button "Next" at bounding box center [519, 427] width 205 height 50
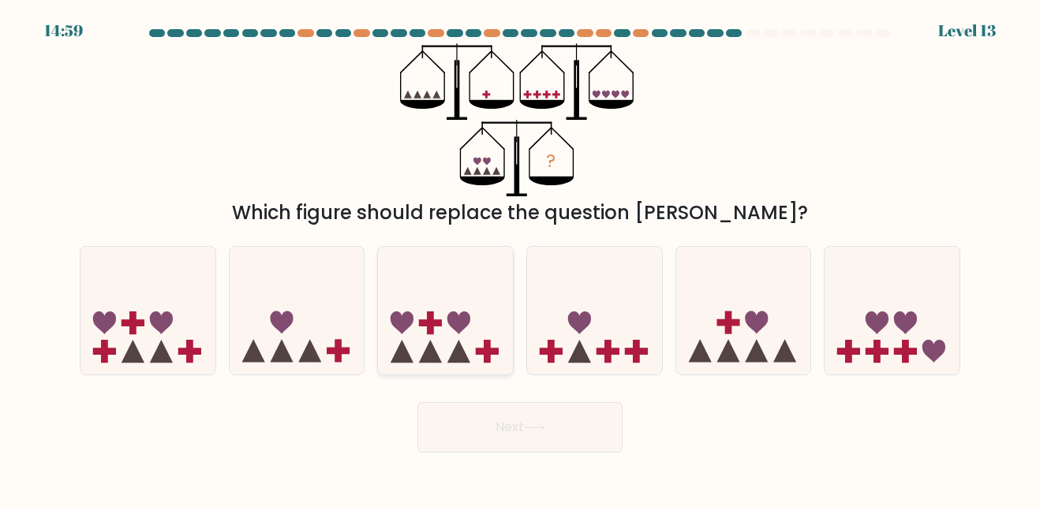
click at [481, 324] on icon at bounding box center [445, 310] width 135 height 111
click at [520, 260] on input "c." at bounding box center [520, 258] width 1 height 4
radio input "true"
click at [548, 436] on button "Next" at bounding box center [519, 427] width 205 height 50
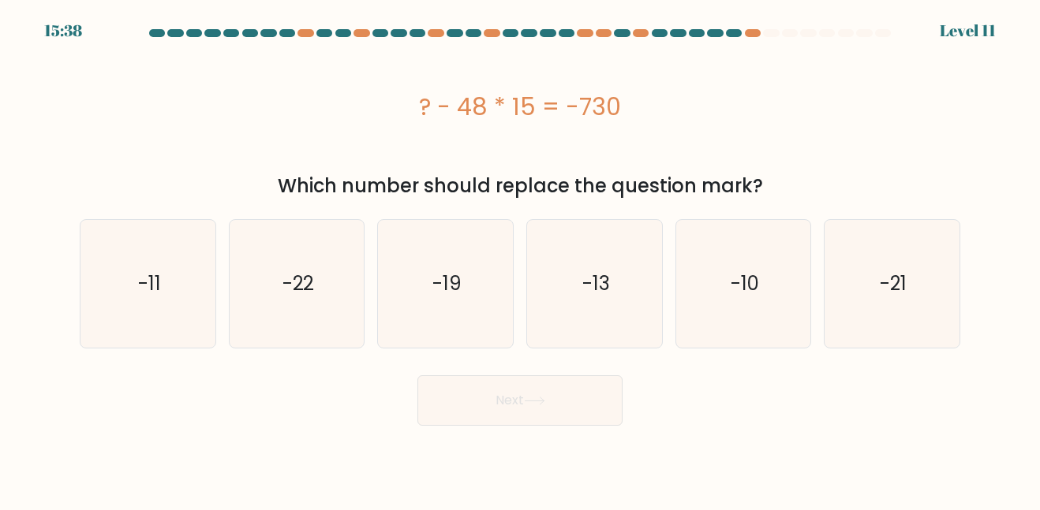
drag, startPoint x: 411, startPoint y: 106, endPoint x: 700, endPoint y: 98, distance: 289.6
click at [700, 98] on div "? - 48 * 15 = -730" at bounding box center [520, 106] width 880 height 35
copy div "? - 48 * 15 = -730"
click at [691, 238] on icon "-10" at bounding box center [742, 283] width 127 height 127
click at [521, 256] on input "e. -10" at bounding box center [520, 258] width 1 height 4
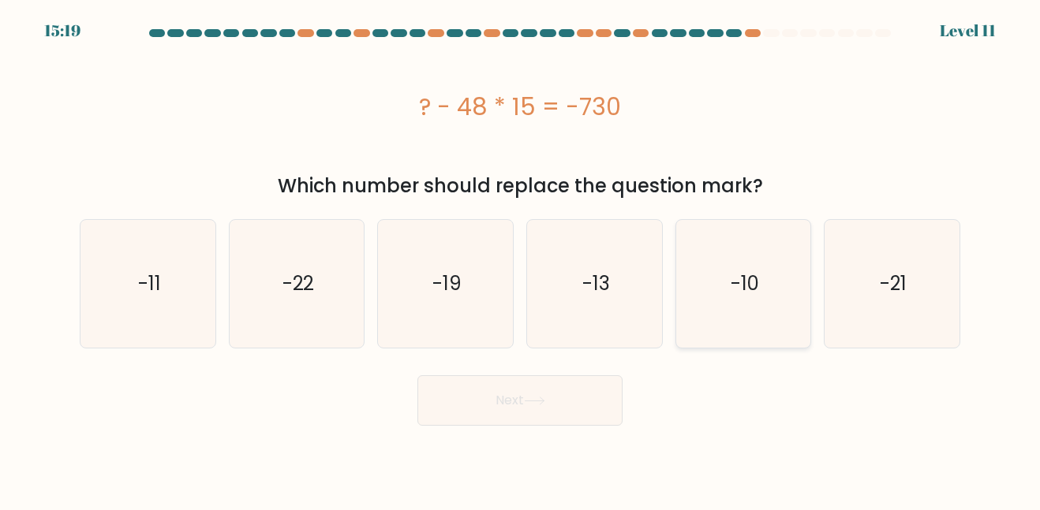
radio input "true"
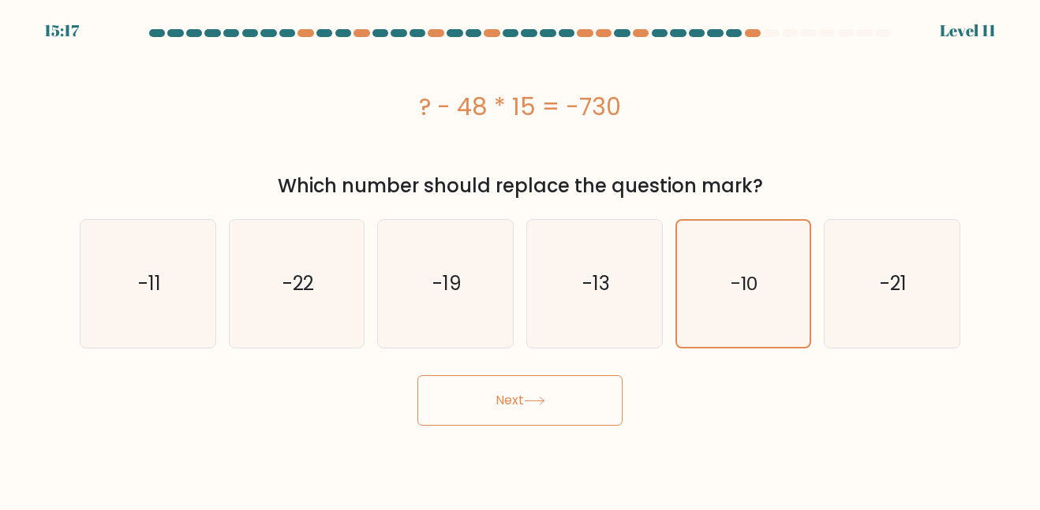
click at [580, 413] on button "Next" at bounding box center [519, 400] width 205 height 50
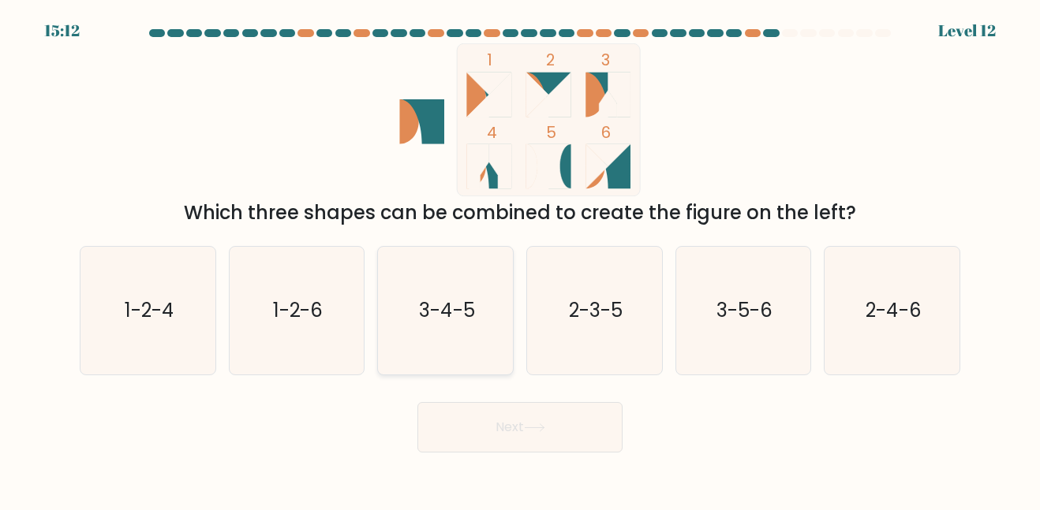
click at [481, 349] on icon "3-4-5" at bounding box center [445, 310] width 127 height 127
click at [520, 260] on input "c. 3-4-5" at bounding box center [520, 258] width 1 height 4
radio input "true"
click at [495, 413] on button "Next" at bounding box center [519, 427] width 205 height 50
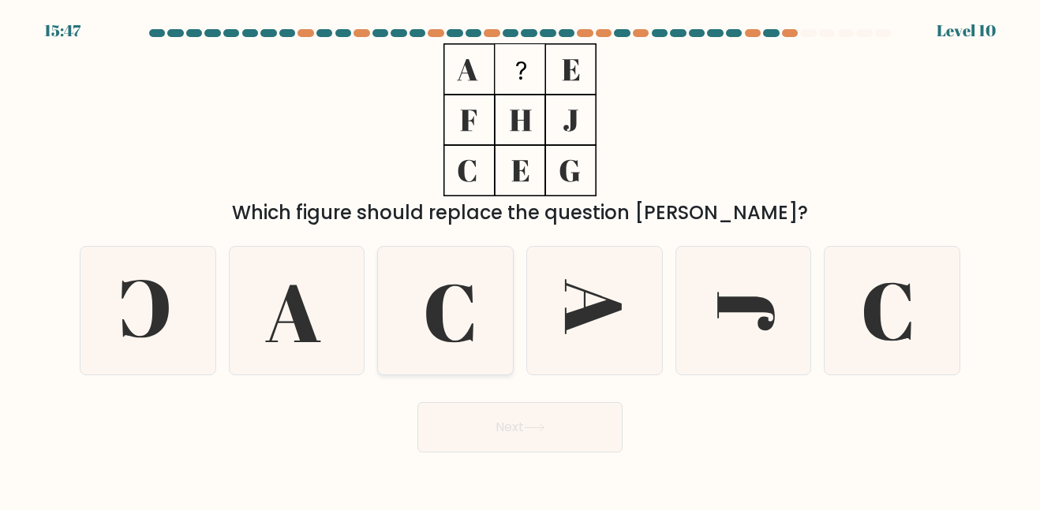
click at [443, 291] on icon at bounding box center [449, 314] width 47 height 58
click at [520, 260] on input "c." at bounding box center [520, 258] width 1 height 4
radio input "true"
click at [557, 419] on button "Next" at bounding box center [519, 427] width 205 height 50
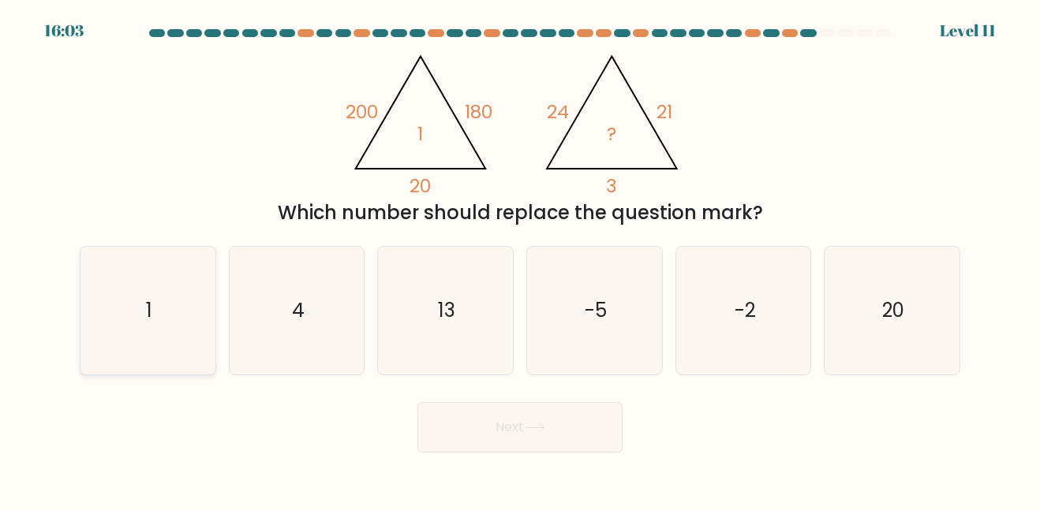
click at [105, 297] on icon "1" at bounding box center [147, 310] width 127 height 127
click at [520, 260] on input "a. 1" at bounding box center [520, 258] width 1 height 4
radio input "true"
click at [558, 450] on button "Next" at bounding box center [519, 427] width 205 height 50
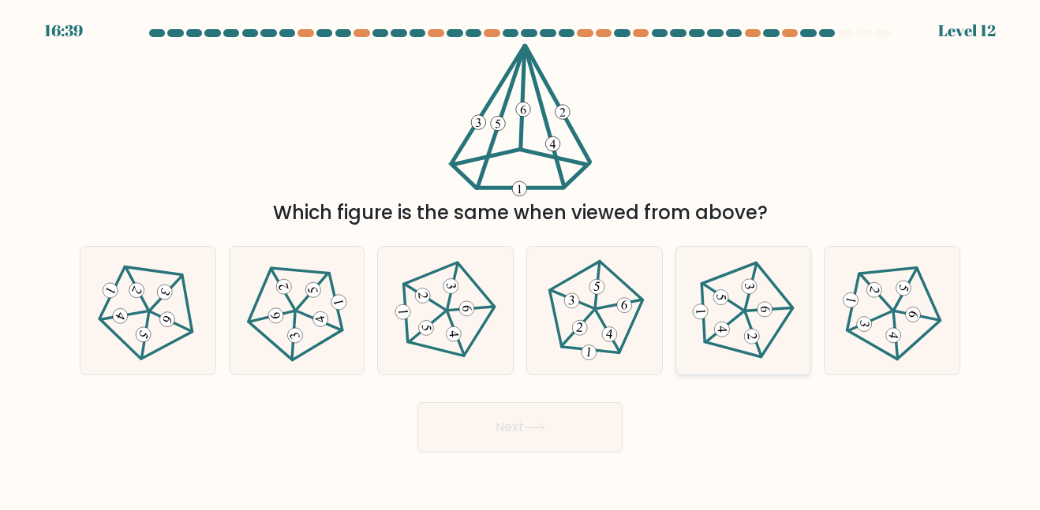
click at [739, 290] on icon at bounding box center [743, 311] width 102 height 102
click at [521, 260] on input "e." at bounding box center [520, 258] width 1 height 4
radio input "true"
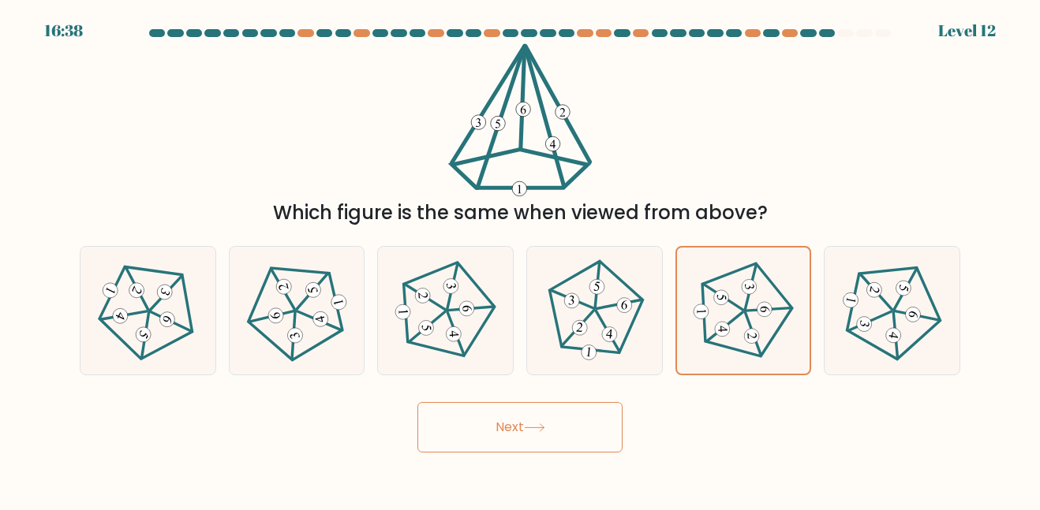
click at [533, 424] on icon at bounding box center [534, 428] width 21 height 9
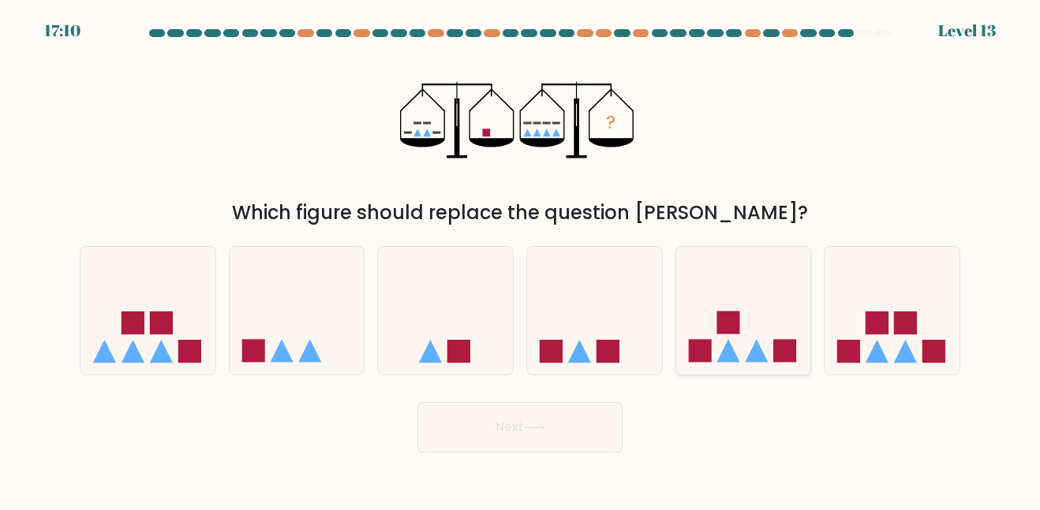
click at [765, 317] on icon at bounding box center [743, 310] width 135 height 111
click at [521, 260] on input "e." at bounding box center [520, 258] width 1 height 4
radio input "true"
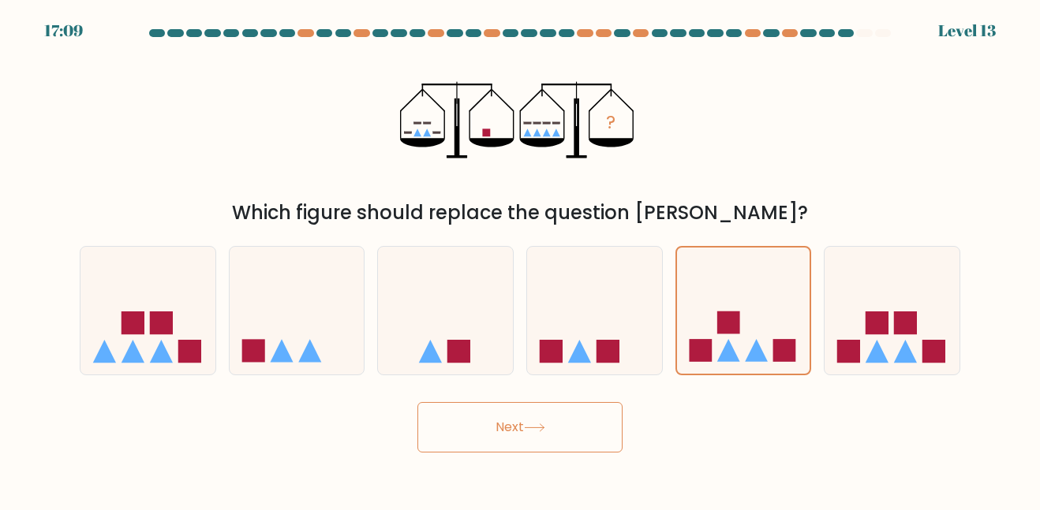
click at [491, 443] on button "Next" at bounding box center [519, 427] width 205 height 50
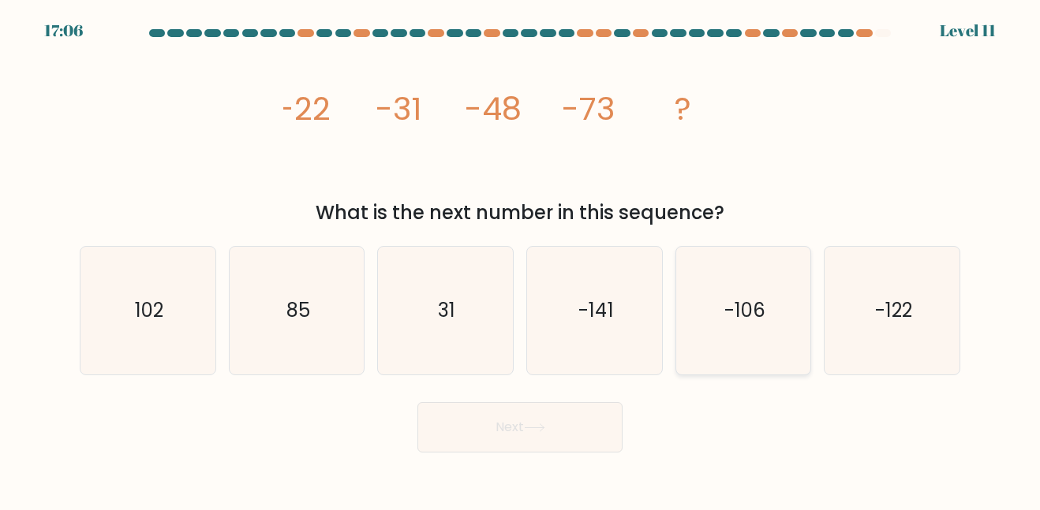
click at [733, 293] on icon "-106" at bounding box center [742, 310] width 127 height 127
click at [521, 260] on input "e. -106" at bounding box center [520, 258] width 1 height 4
radio input "true"
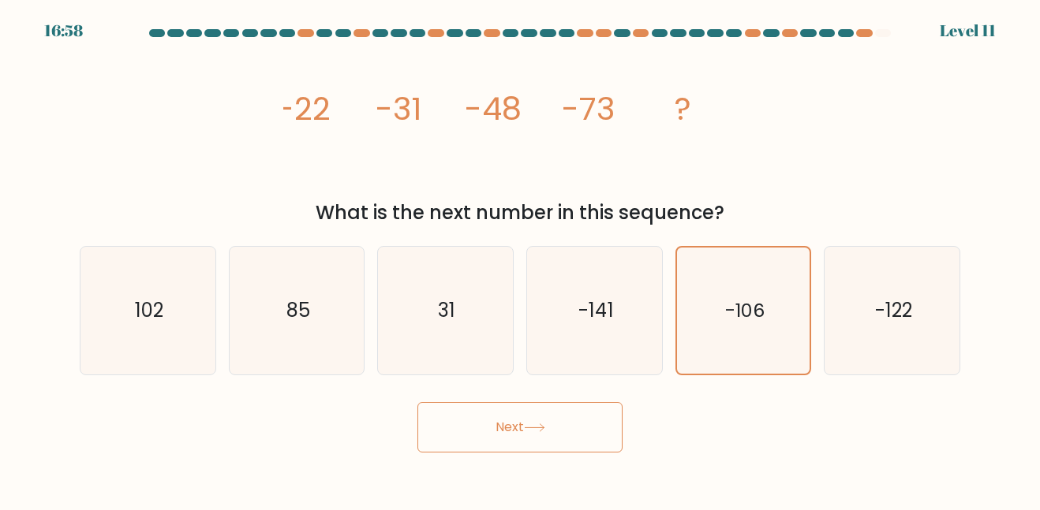
click at [585, 428] on button "Next" at bounding box center [519, 427] width 205 height 50
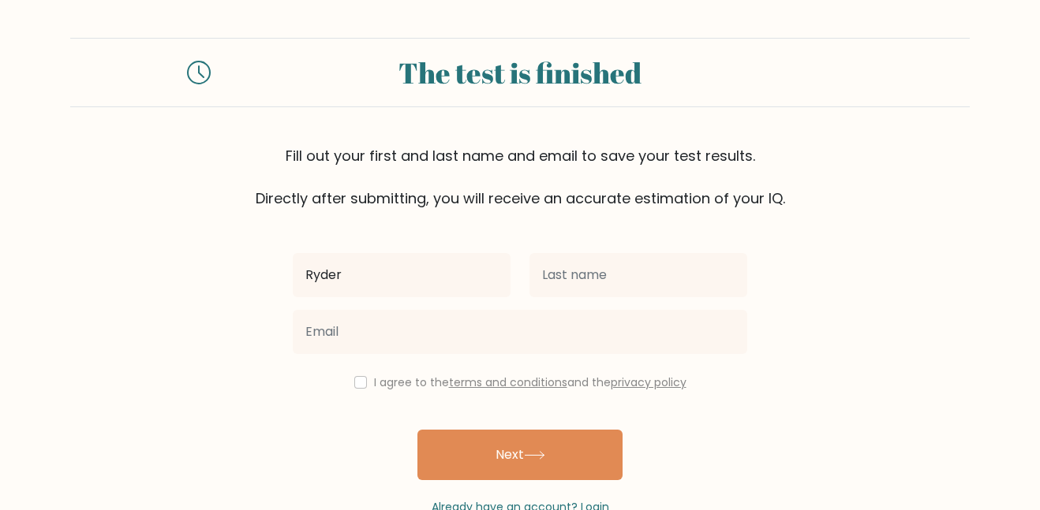
type input "Ryder"
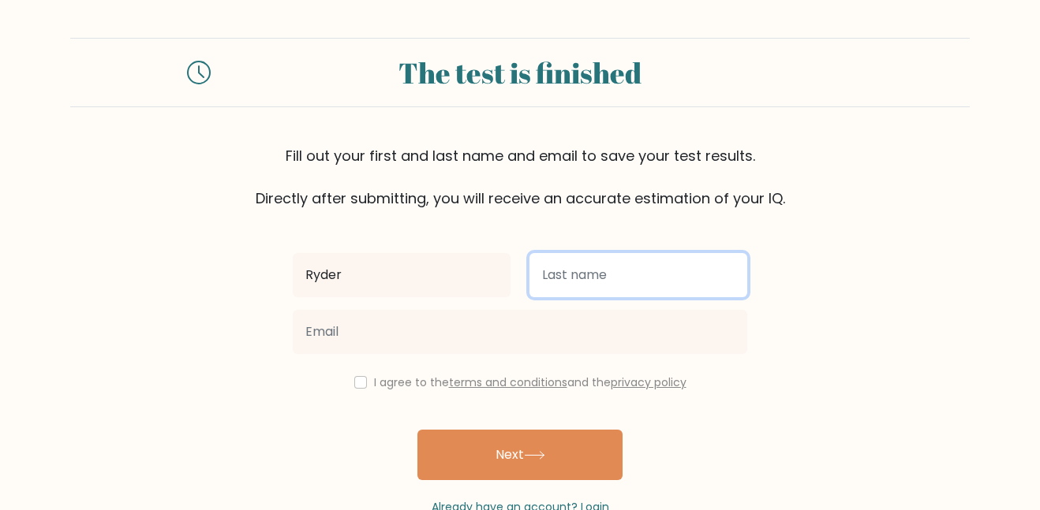
click at [631, 272] on input "text" at bounding box center [638, 275] width 218 height 44
type input "[PERSON_NAME]"
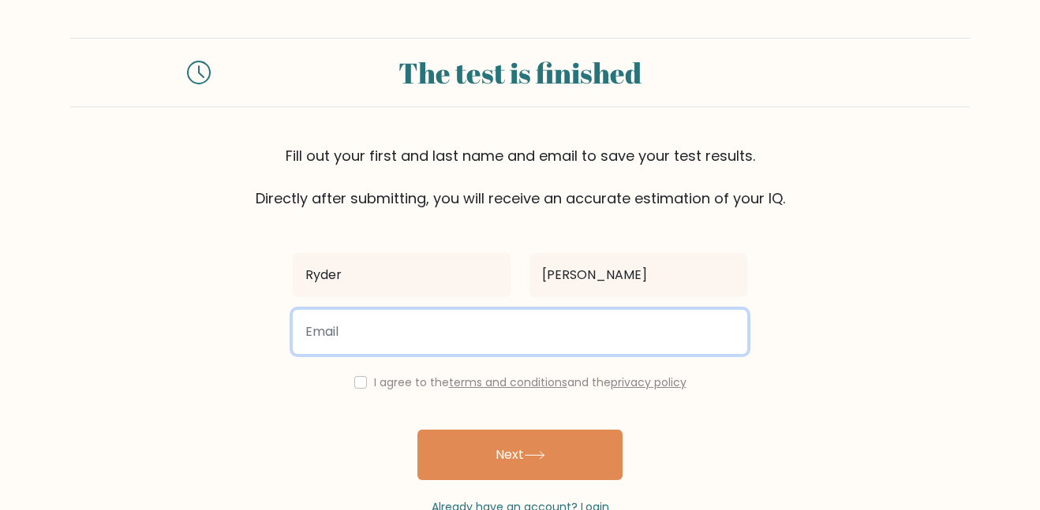
click at [448, 330] on input "email" at bounding box center [520, 332] width 454 height 44
type input "Txlaw77@gmail.com"
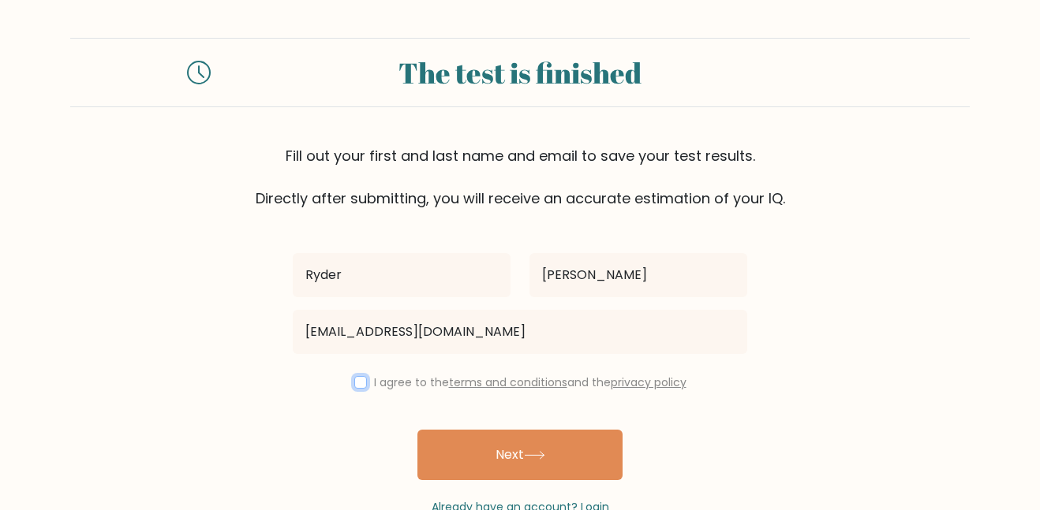
click at [356, 380] on input "checkbox" at bounding box center [360, 382] width 13 height 13
checkbox input "true"
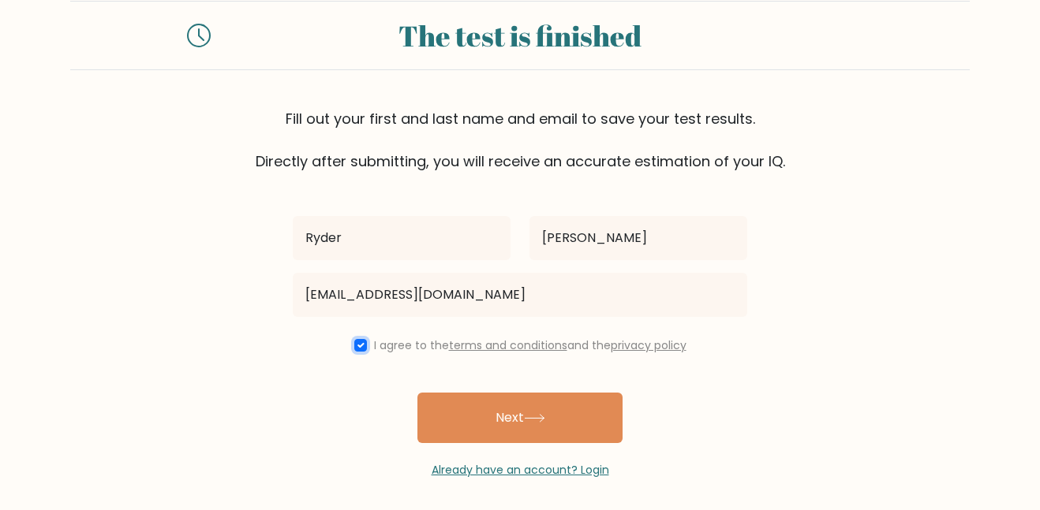
scroll to position [43, 0]
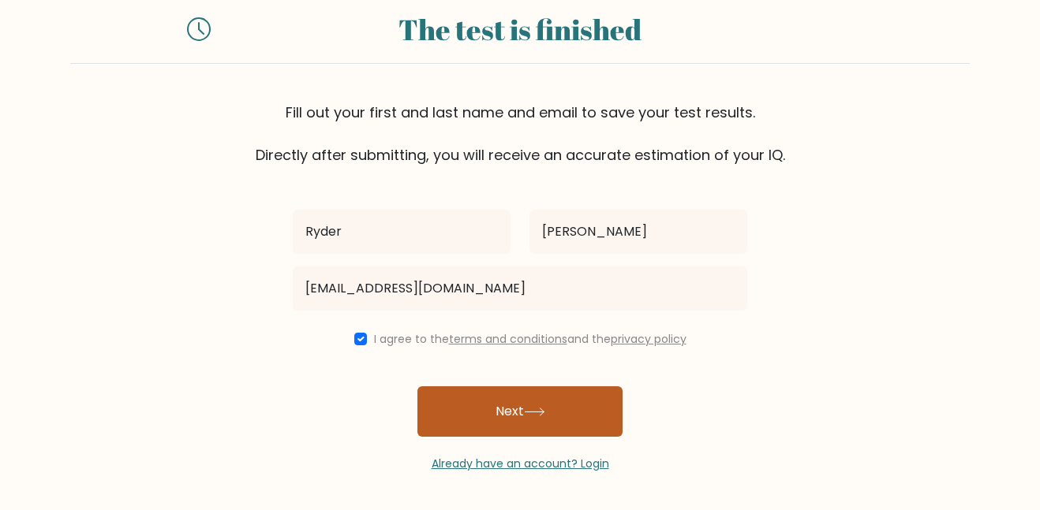
click at [499, 422] on button "Next" at bounding box center [519, 412] width 205 height 50
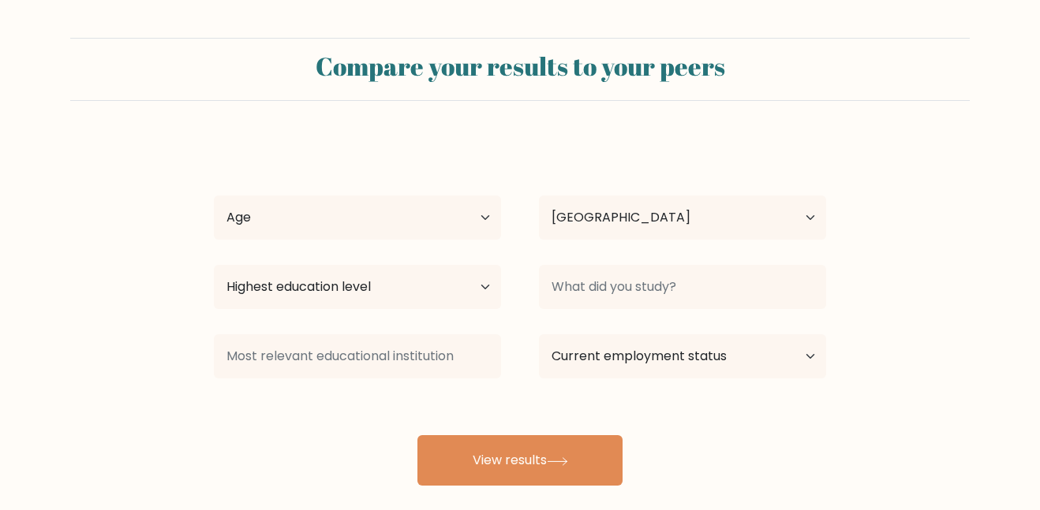
select select "US"
click at [424, 209] on select "Age Under [DEMOGRAPHIC_DATA] [DEMOGRAPHIC_DATA] [DEMOGRAPHIC_DATA] [DEMOGRAPHIC…" at bounding box center [357, 218] width 287 height 44
select select "min_18"
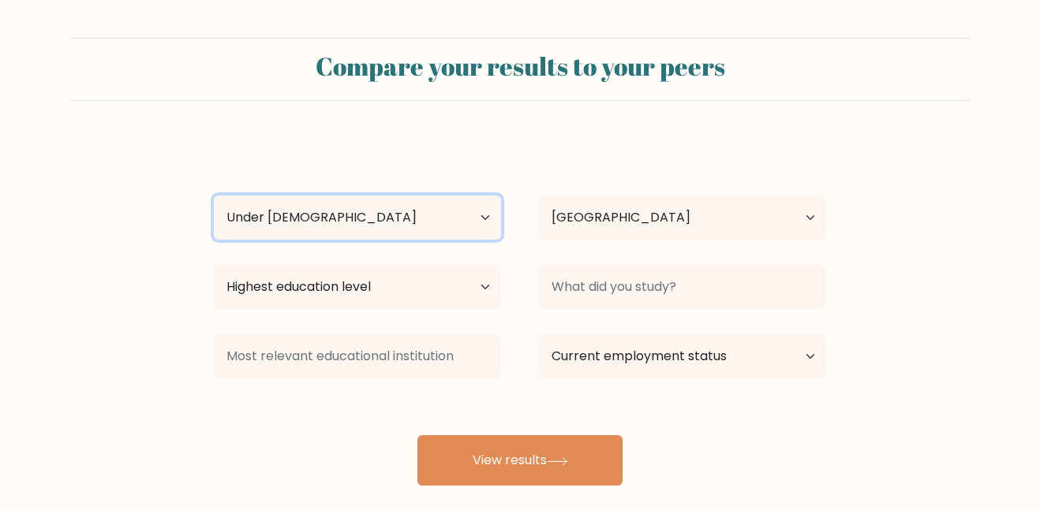
click at [214, 196] on select "Age Under [DEMOGRAPHIC_DATA] [DEMOGRAPHIC_DATA] [DEMOGRAPHIC_DATA] [DEMOGRAPHIC…" at bounding box center [357, 218] width 287 height 44
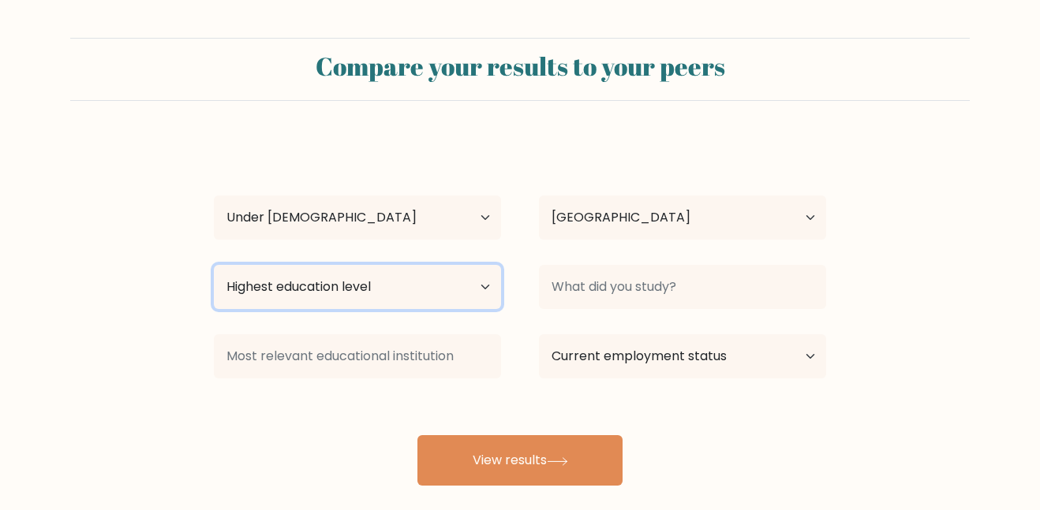
click at [376, 275] on select "Highest education level No schooling Primary Lower Secondary Upper Secondary Oc…" at bounding box center [357, 287] width 287 height 44
select select "primary"
click at [214, 265] on select "Highest education level No schooling Primary Lower Secondary Upper Secondary Oc…" at bounding box center [357, 287] width 287 height 44
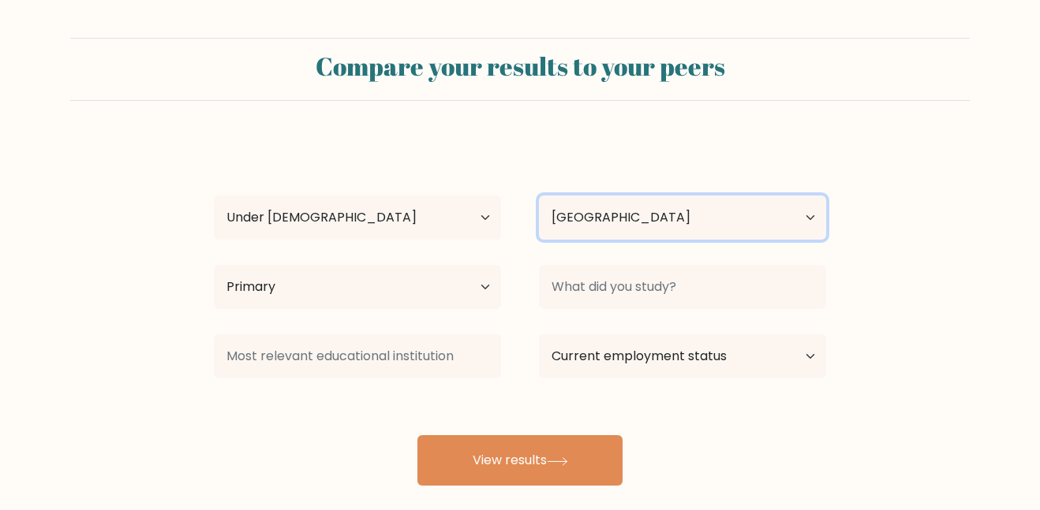
click at [675, 202] on select "Country [GEOGRAPHIC_DATA] [GEOGRAPHIC_DATA] [GEOGRAPHIC_DATA] [US_STATE] [GEOGR…" at bounding box center [682, 218] width 287 height 44
click at [690, 260] on div at bounding box center [682, 287] width 325 height 57
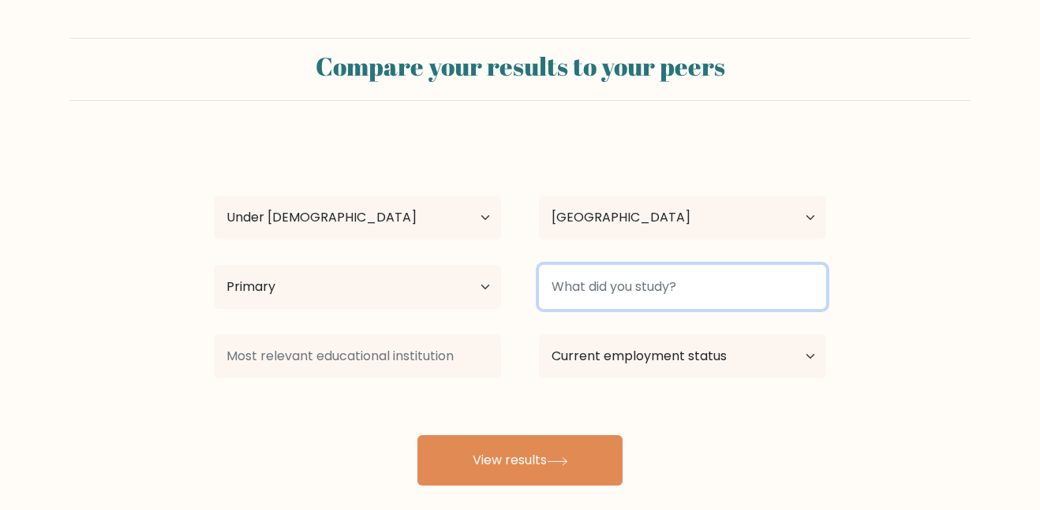
click at [679, 294] on input at bounding box center [682, 287] width 287 height 44
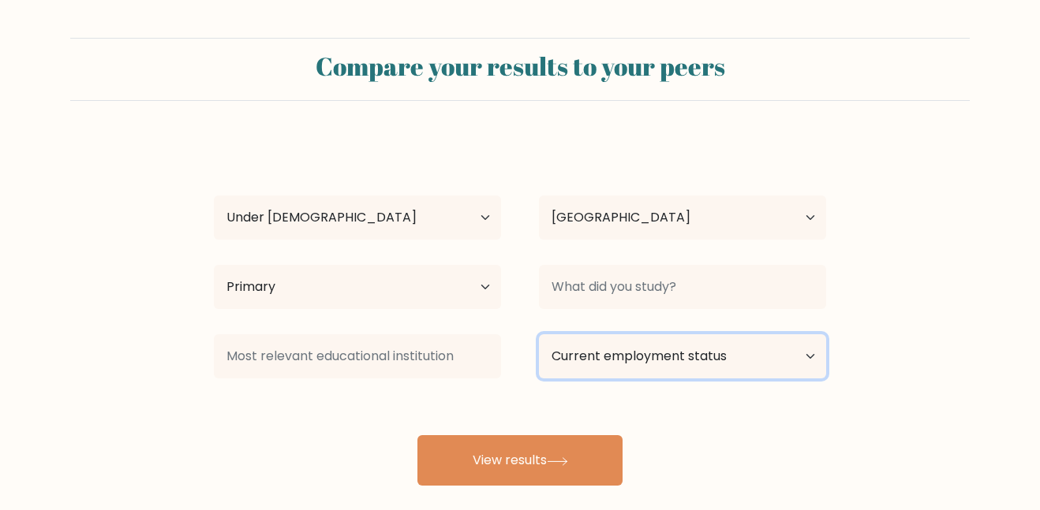
click at [675, 338] on select "Current employment status Employed Student Retired Other / prefer not to answer" at bounding box center [682, 356] width 287 height 44
select select "student"
click at [539, 334] on select "Current employment status Employed Student Retired Other / prefer not to answer" at bounding box center [682, 356] width 287 height 44
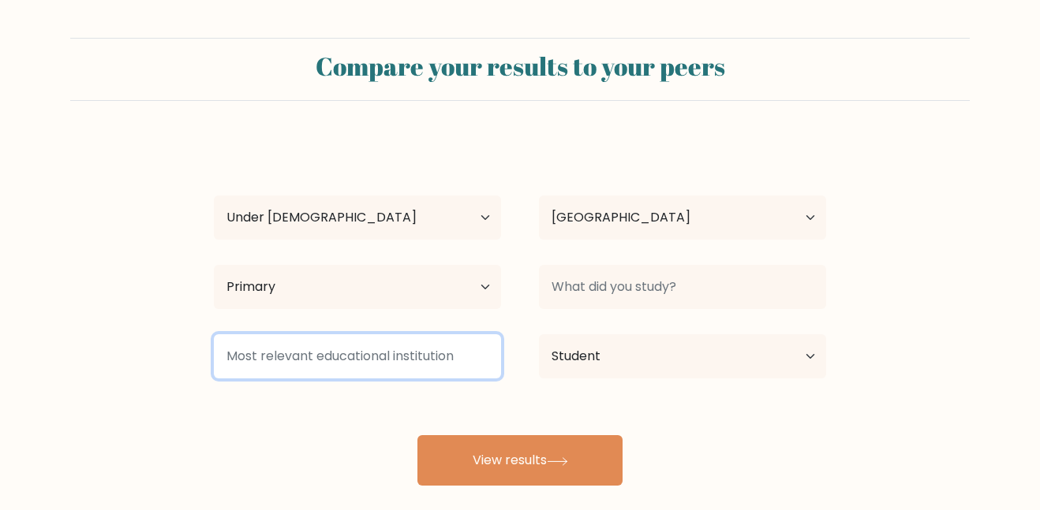
click at [465, 368] on input at bounding box center [357, 356] width 287 height 44
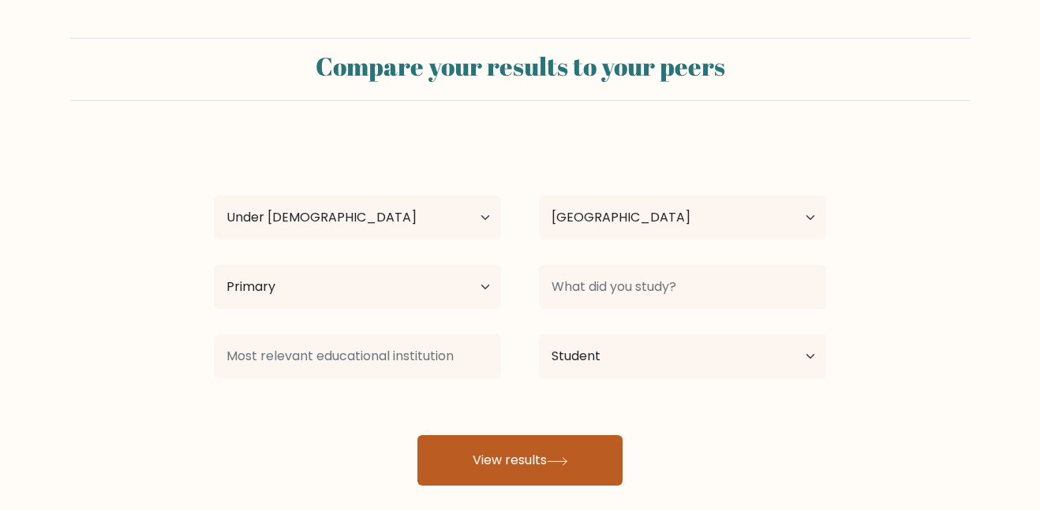
click at [507, 452] on button "View results" at bounding box center [519, 460] width 205 height 50
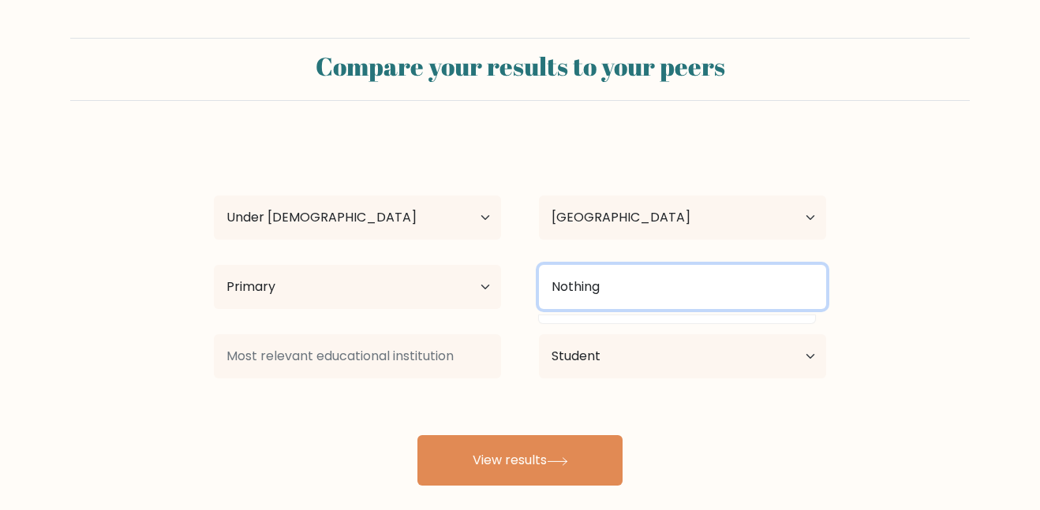
type input "Nothing"
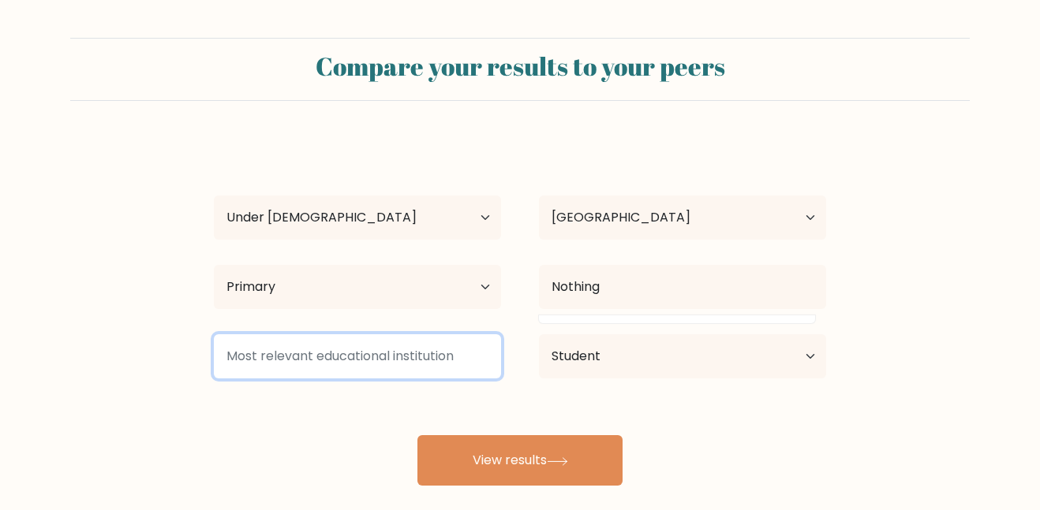
click at [431, 360] on input at bounding box center [357, 356] width 287 height 44
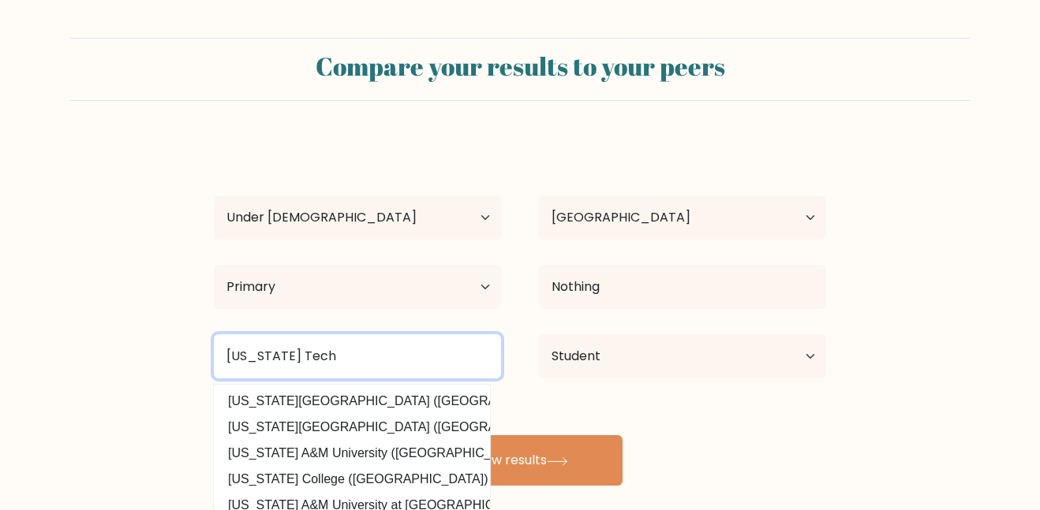
scroll to position [0, 2]
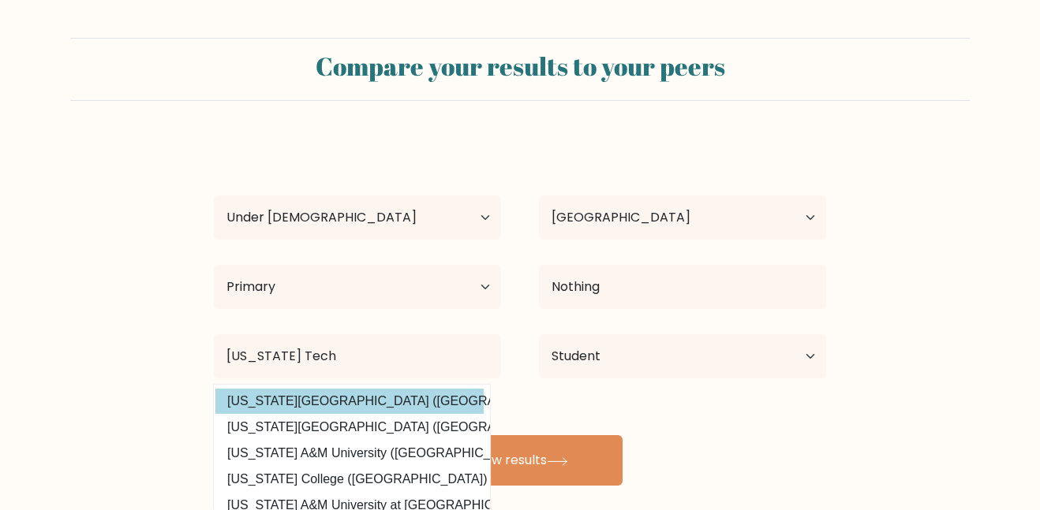
click at [390, 397] on option "[US_STATE][GEOGRAPHIC_DATA] ([GEOGRAPHIC_DATA])" at bounding box center [349, 401] width 268 height 25
type input "[US_STATE][GEOGRAPHIC_DATA]"
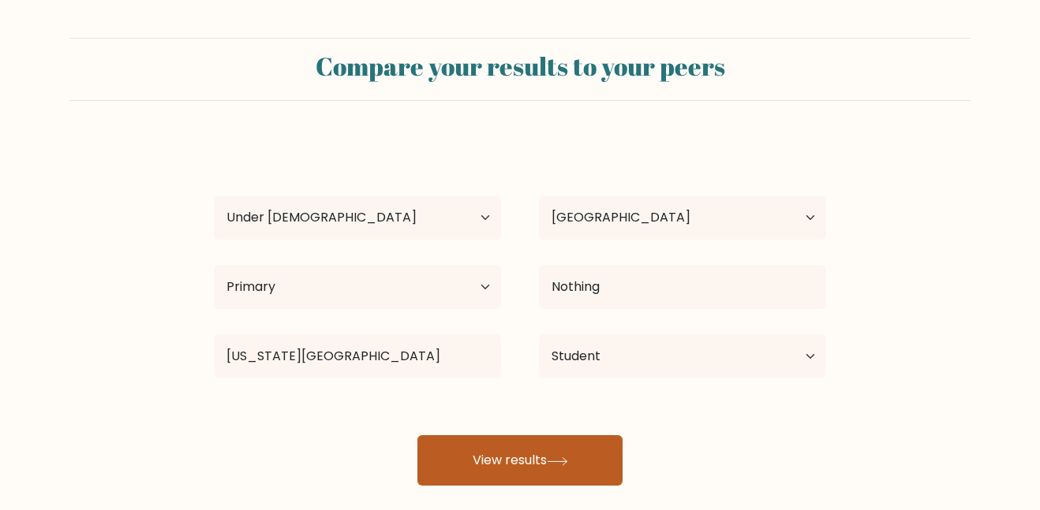
click at [531, 447] on button "View results" at bounding box center [519, 460] width 205 height 50
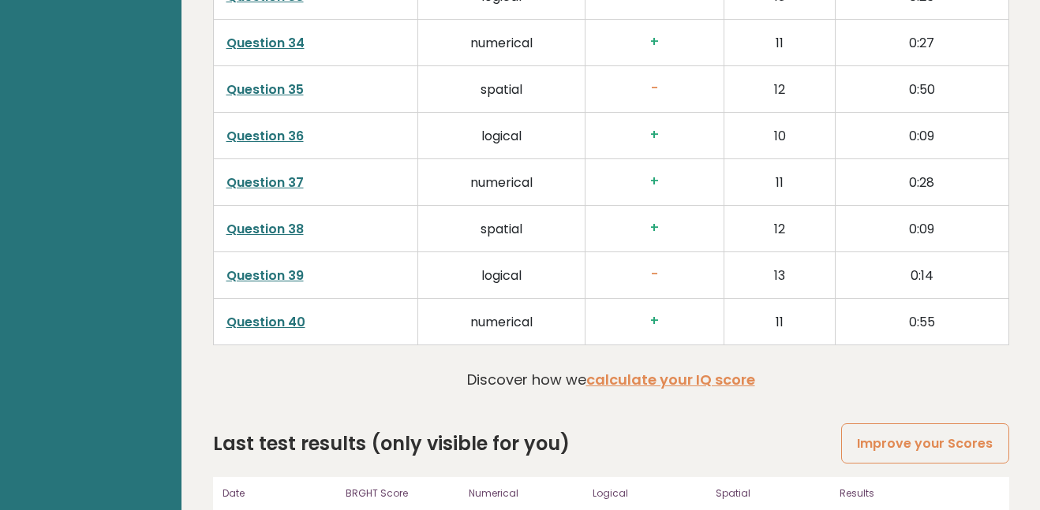
scroll to position [4130, 0]
